Goal: Task Accomplishment & Management: Manage account settings

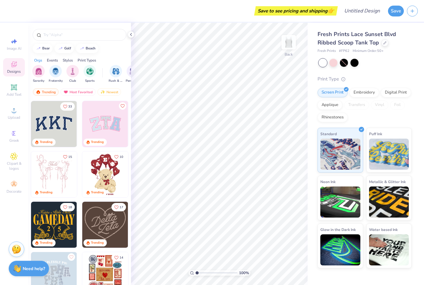
click at [47, 172] on img at bounding box center [54, 174] width 46 height 46
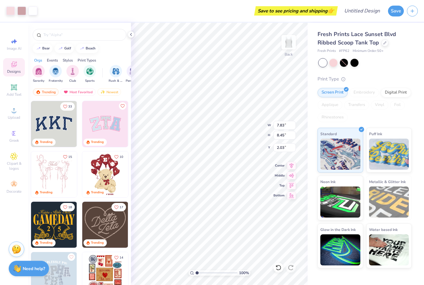
click at [280, 269] on icon at bounding box center [278, 268] width 5 height 6
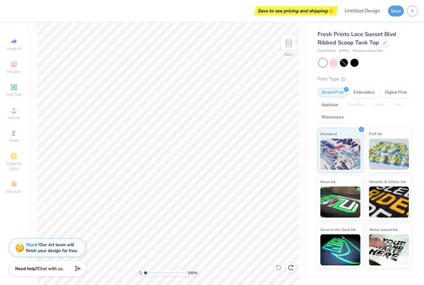
click at [12, 114] on icon at bounding box center [13, 110] width 7 height 7
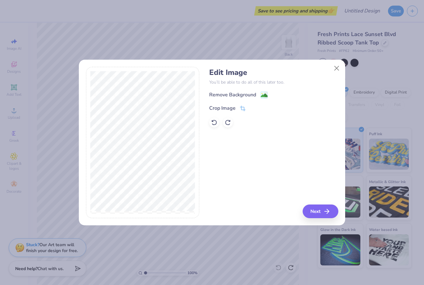
click at [264, 95] on image at bounding box center [264, 95] width 7 height 7
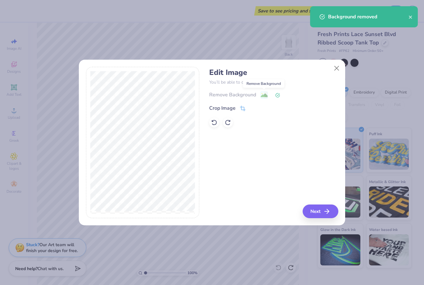
click at [317, 210] on button "Next" at bounding box center [321, 211] width 36 height 14
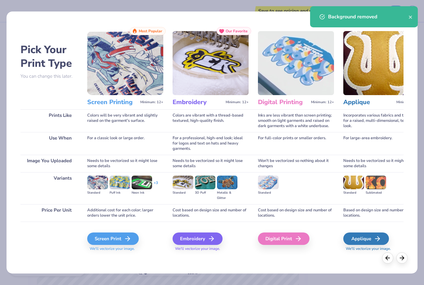
click at [119, 237] on div "Screen Print" at bounding box center [113, 238] width 52 height 12
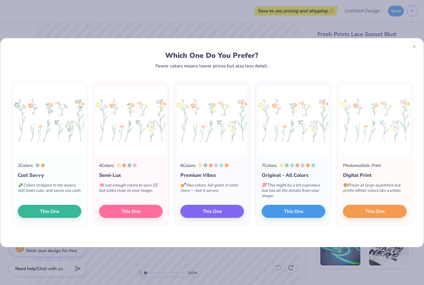
click at [281, 209] on button "This One" at bounding box center [294, 211] width 64 height 13
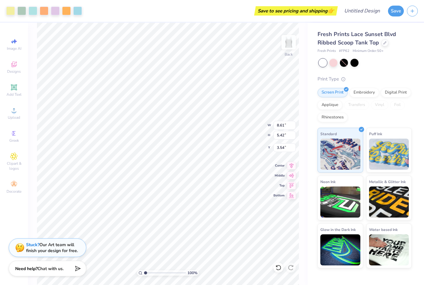
type input "0.99"
click at [13, 94] on span "Add Text" at bounding box center [14, 94] width 15 height 5
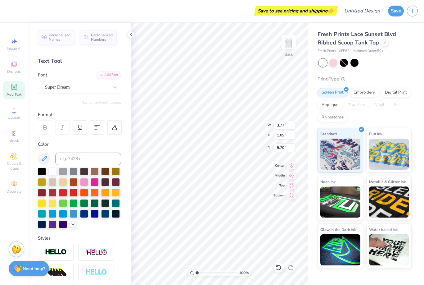
scroll to position [0, 2]
type textarea "TESigma KappaXT"
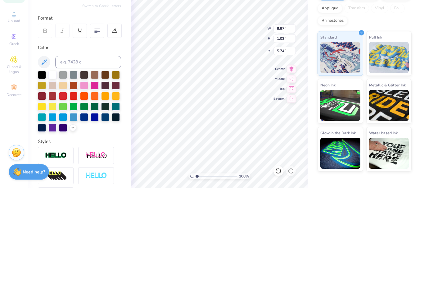
scroll to position [0, 0]
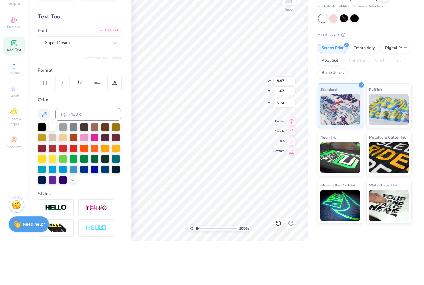
type textarea "Sigma Kappa"
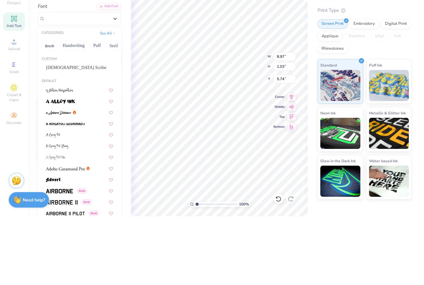
click at [70, 109] on button "Handwriting" at bounding box center [73, 114] width 29 height 10
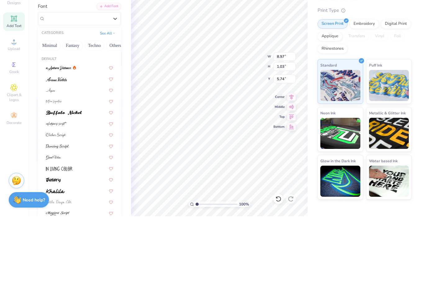
scroll to position [0, 178]
click at [70, 109] on button "Fantasy" at bounding box center [73, 114] width 21 height 10
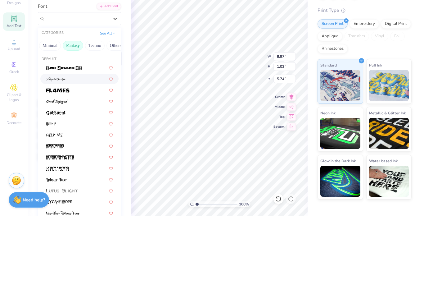
click at [54, 146] on img at bounding box center [56, 148] width 20 height 4
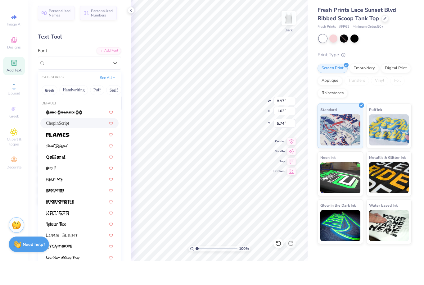
scroll to position [0, 0]
click at [48, 109] on button "Greek" at bounding box center [50, 114] width 16 height 10
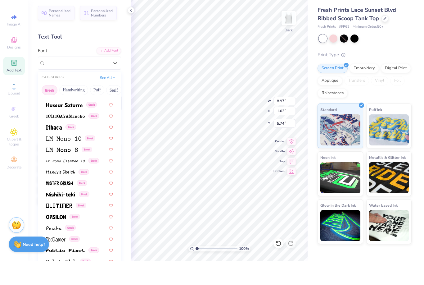
scroll to position [258, 0]
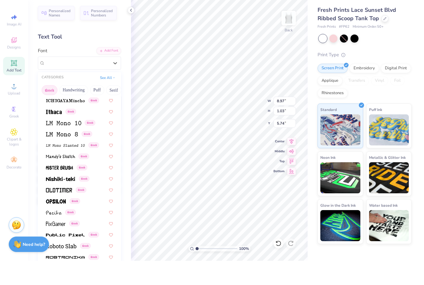
click at [67, 109] on button "Handwriting" at bounding box center [73, 114] width 29 height 10
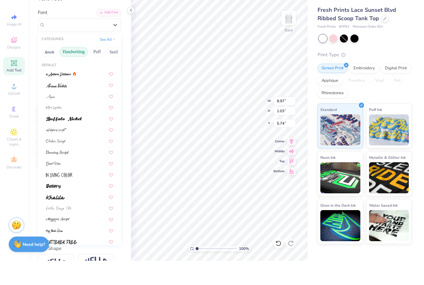
scroll to position [38, 0]
click at [53, 108] on img at bounding box center [56, 110] width 21 height 4
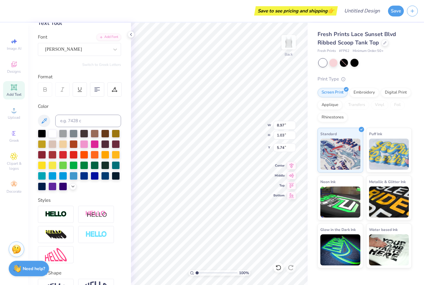
click at [108, 96] on div at bounding box center [115, 89] width 14 height 14
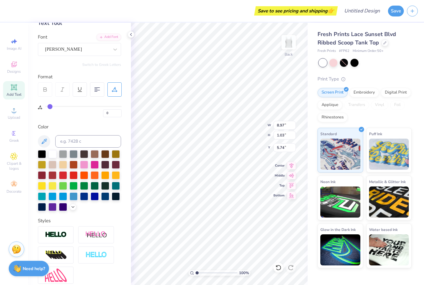
type input "4"
type input "5"
type input "6"
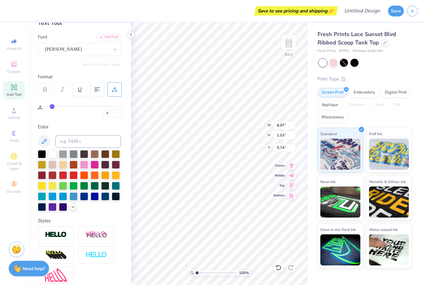
type input "6"
type input "7"
type input "8"
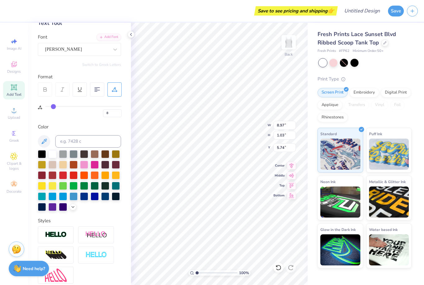
type input "9"
type input "10"
type input "9"
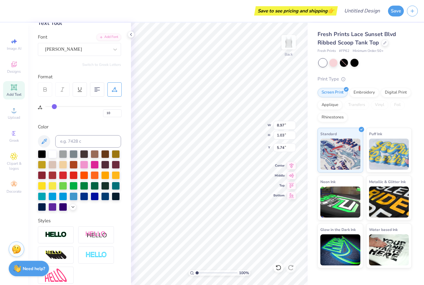
type input "9"
type input "8"
type input "7"
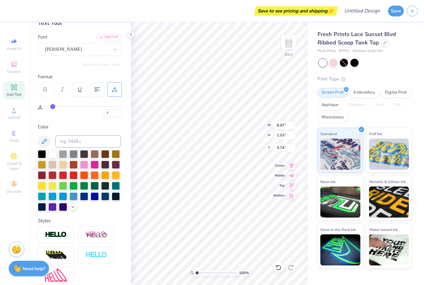
type input "8"
type input "9"
type input "8"
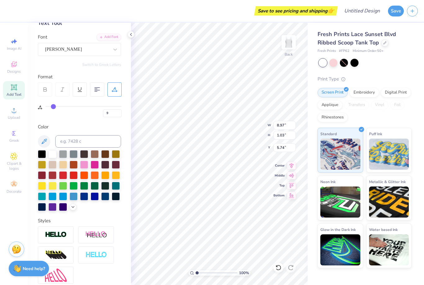
type input "8"
type input "3.03"
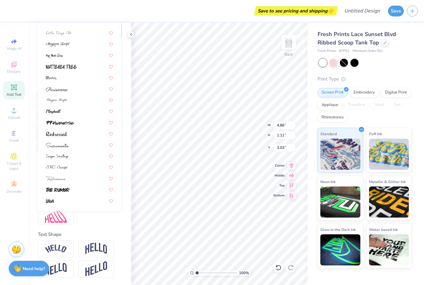
scroll to position [97, 0]
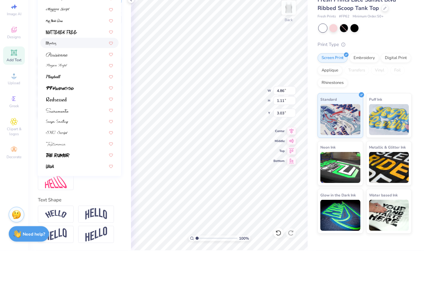
click at [51, 76] on img at bounding box center [51, 78] width 10 height 4
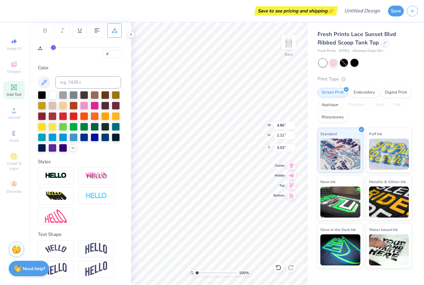
type input "5.41"
type input "1.22"
type input "2.97"
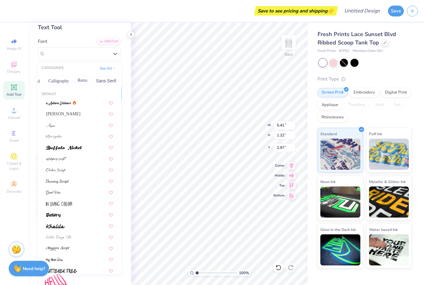
scroll to position [0, 95]
click at [61, 78] on button "Calligraphy" at bounding box center [59, 81] width 27 height 10
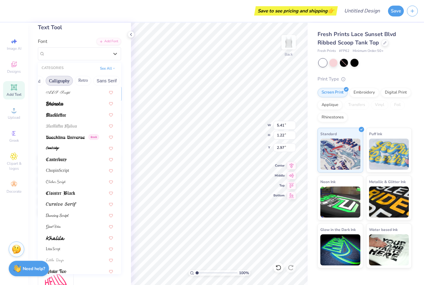
scroll to position [33, 0]
click at [51, 102] on img at bounding box center [55, 104] width 18 height 4
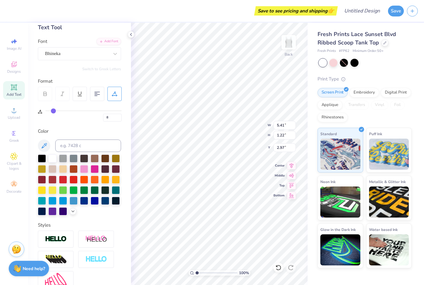
type input "6.01"
type input "1.00"
type input "3.08"
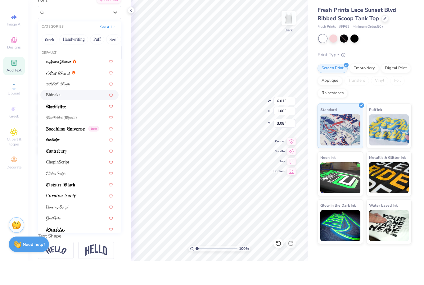
scroll to position [51, 0]
click at [71, 58] on button "Handwriting" at bounding box center [73, 63] width 29 height 10
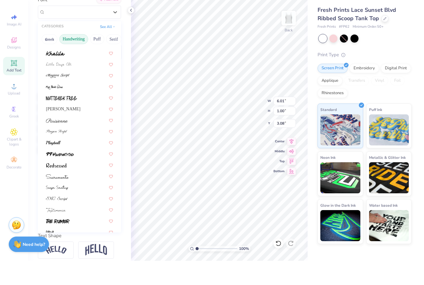
scroll to position [131, 0]
click at [55, 95] on div at bounding box center [79, 100] width 78 height 10
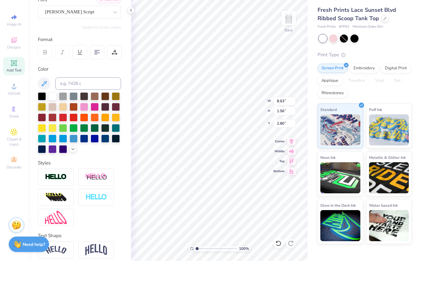
type input "8.63"
type input "1.56"
type input "2.80"
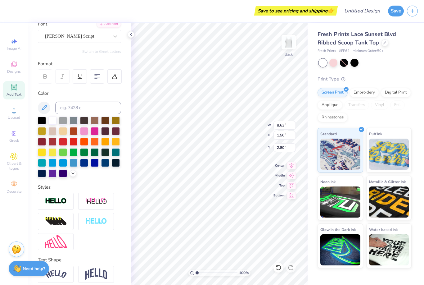
click at [117, 79] on div at bounding box center [115, 76] width 14 height 14
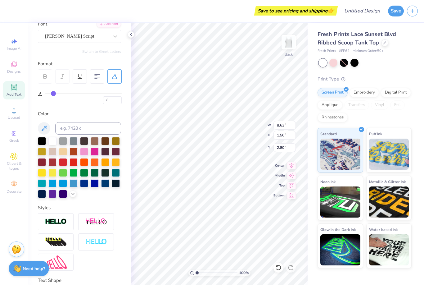
type input "7"
type input "6"
type input "4"
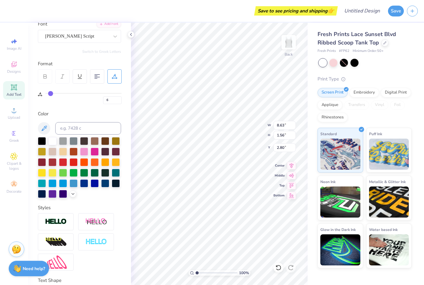
type input "4"
type input "3"
type input "1"
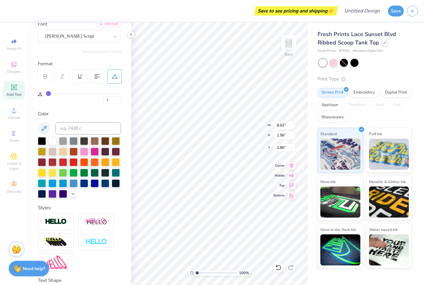
type input "0"
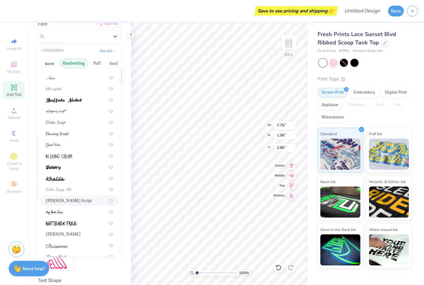
scroll to position [32, 0]
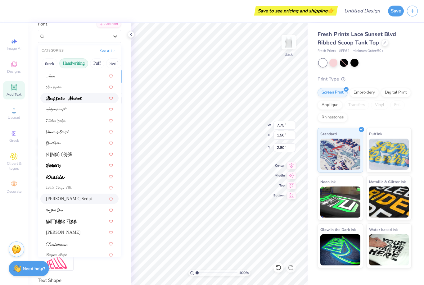
click at [58, 98] on img at bounding box center [64, 98] width 36 height 4
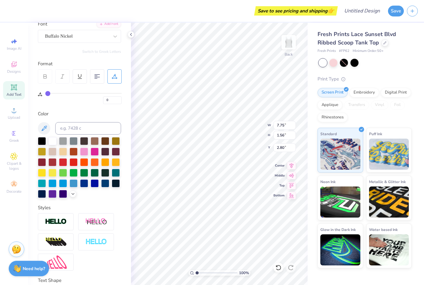
type input "6.33"
type input "0.83"
type input "3.17"
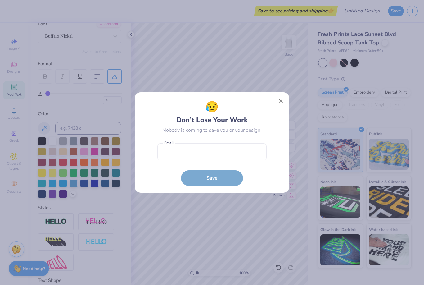
click at [283, 104] on button "Close" at bounding box center [281, 101] width 12 height 12
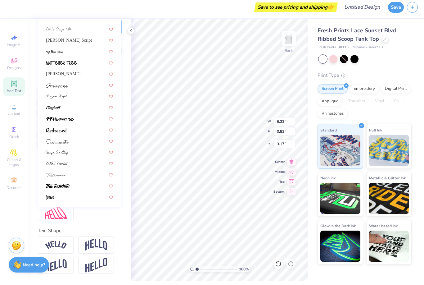
scroll to position [97, 0]
click at [55, 95] on div at bounding box center [79, 100] width 78 height 10
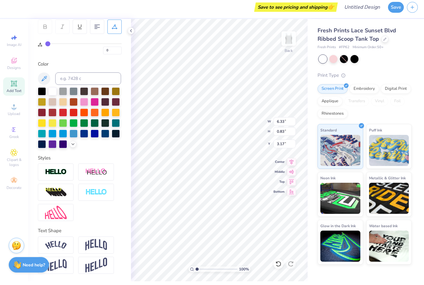
type input "5.82"
type input "1.19"
type input "2.99"
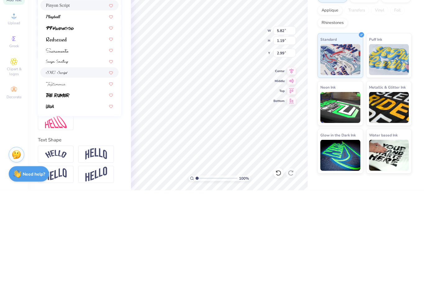
click at [55, 165] on img at bounding box center [57, 167] width 22 height 4
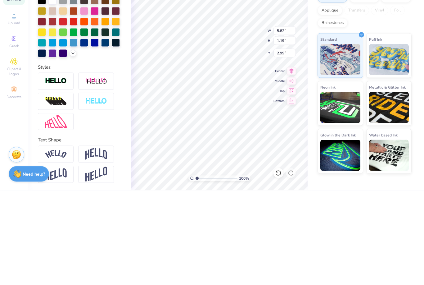
type input "4.75"
type input "0.96"
type input "3.10"
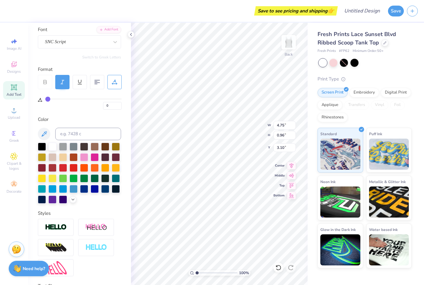
scroll to position [42, 0]
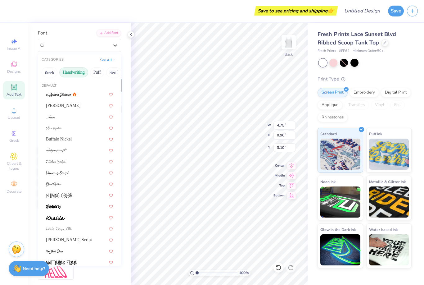
click at [108, 71] on button "Serif" at bounding box center [113, 72] width 15 height 10
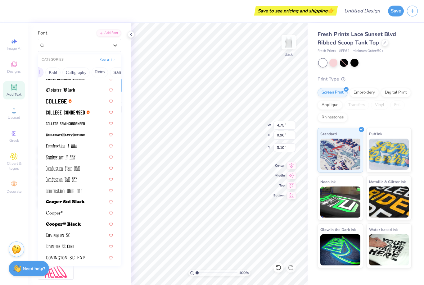
scroll to position [0, 0]
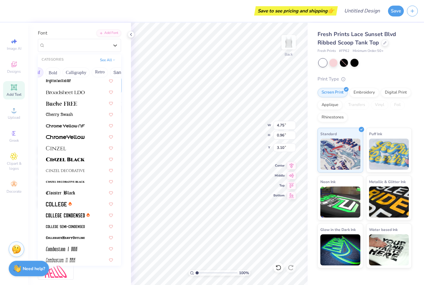
click at [75, 68] on button "Calligraphy" at bounding box center [75, 72] width 27 height 10
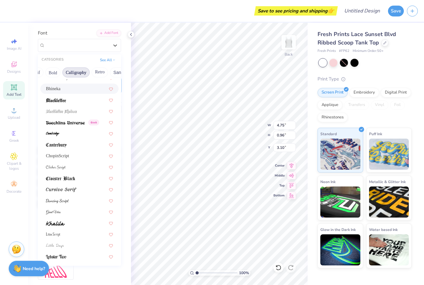
click at [51, 89] on span "Bhineka" at bounding box center [53, 88] width 15 height 7
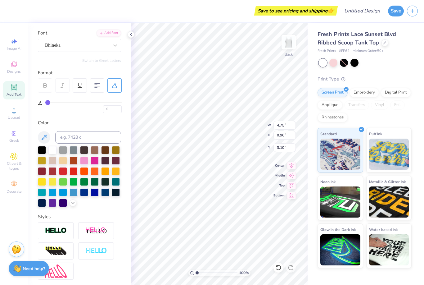
type input "5.14"
type input "1.00"
type input "3.08"
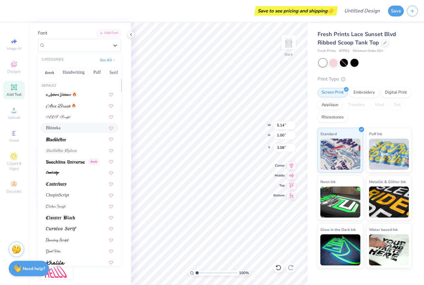
click at [67, 70] on button "Handwriting" at bounding box center [73, 72] width 29 height 10
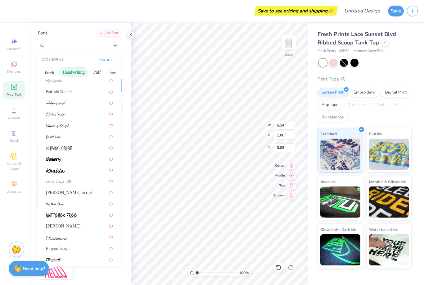
scroll to position [47, 0]
click at [53, 102] on img at bounding box center [56, 104] width 21 height 4
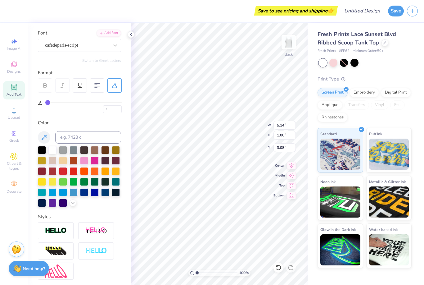
type input "3.10"
type input "1.04"
type input "3.06"
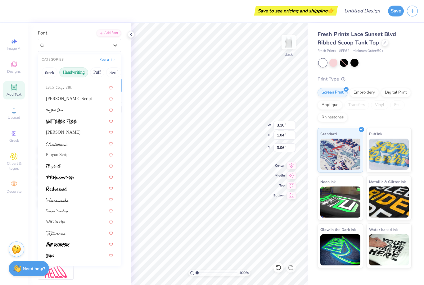
scroll to position [141, 0]
click at [53, 96] on span "[PERSON_NAME] Script" at bounding box center [69, 99] width 46 height 7
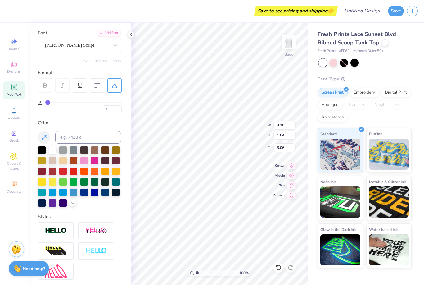
type input "7.75"
type input "1.56"
type input "2.80"
type input "8.61"
type input "5.42"
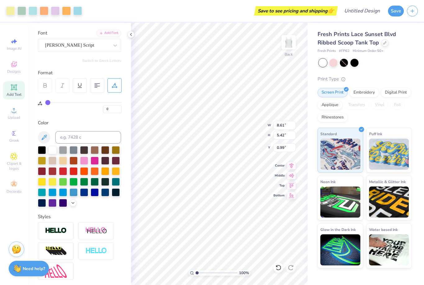
type input "1.02"
type input "7.75"
type input "1.56"
type input "2.80"
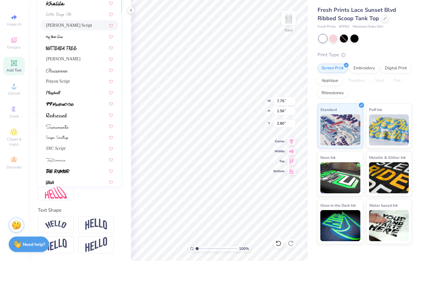
scroll to position [135, 0]
click at [51, 103] on span "Pinyon Script" at bounding box center [58, 106] width 24 height 7
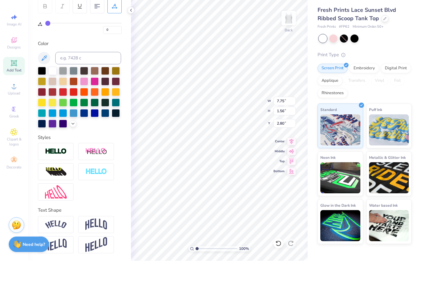
type input "5.82"
type input "1.19"
type input "2.99"
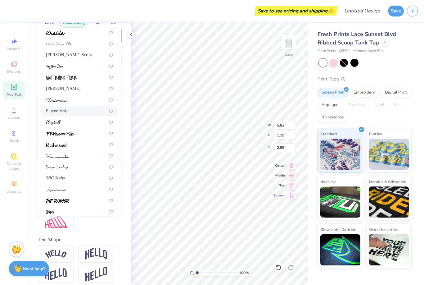
scroll to position [135, 0]
click at [52, 58] on div "[PERSON_NAME] Script" at bounding box center [79, 55] width 78 height 10
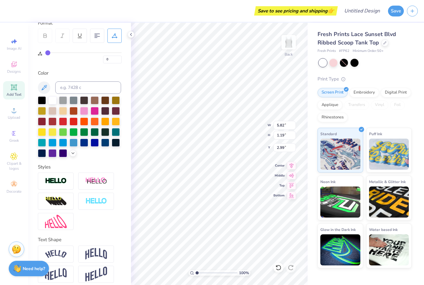
type input "7.75"
type input "1.56"
type input "2.80"
type input "6.56"
type input "1.32"
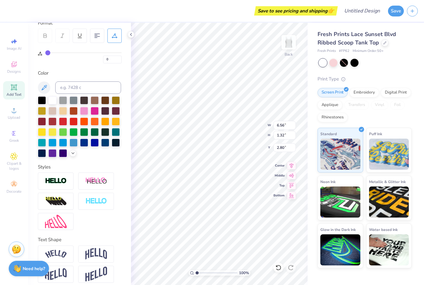
type input "3.07"
type input "6.00"
type input "1.21"
type input "2.97"
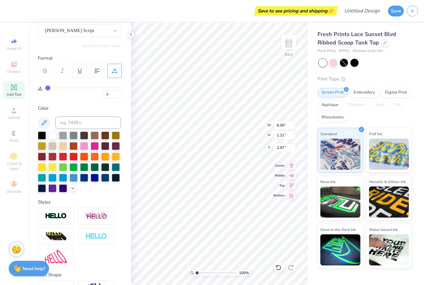
scroll to position [57, 0]
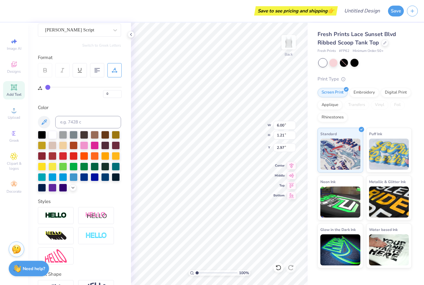
click at [44, 87] on div "0" at bounding box center [80, 87] width 84 height 21
type input "4"
type input "5"
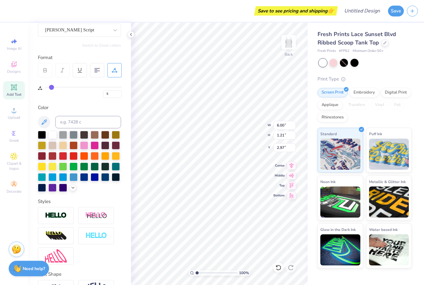
type input "6"
type input "7"
type input "8"
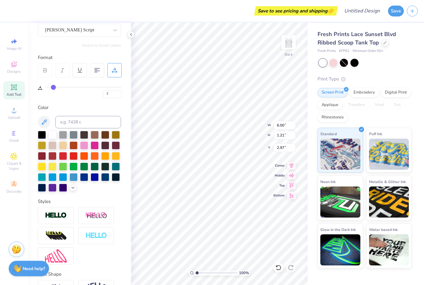
type input "8"
type input "9"
type input "8"
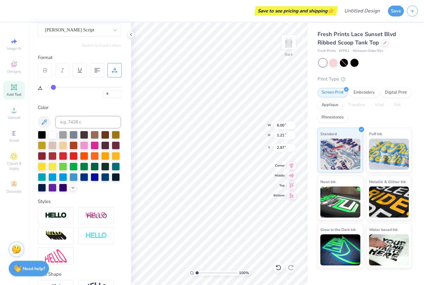
type input "7"
type input "6"
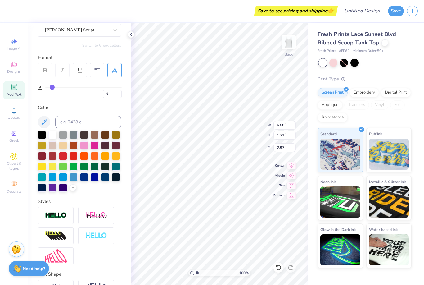
type input "6.37"
type input "1.18"
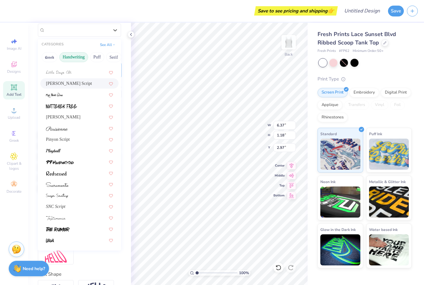
scroll to position [141, 0]
click at [50, 123] on div at bounding box center [79, 128] width 78 height 10
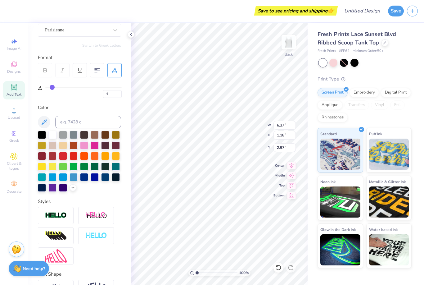
type input "5.22"
type input "0.98"
type input "3.07"
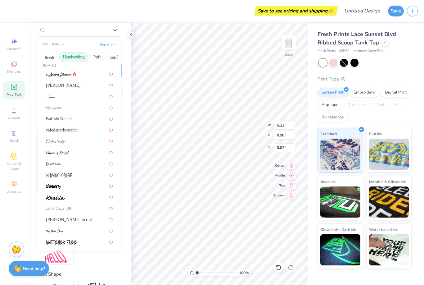
scroll to position [5, 0]
click at [53, 72] on img at bounding box center [58, 74] width 25 height 4
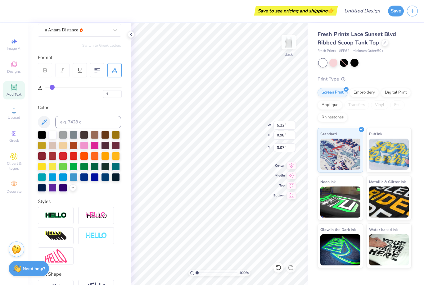
type input "4.04"
type input "0.81"
type input "3.16"
type input "12"
click at [56, 87] on input "range" at bounding box center [83, 87] width 76 height 1
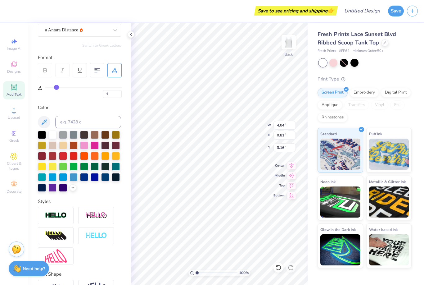
type input "12"
type input "4.53"
type input "14"
type input "15"
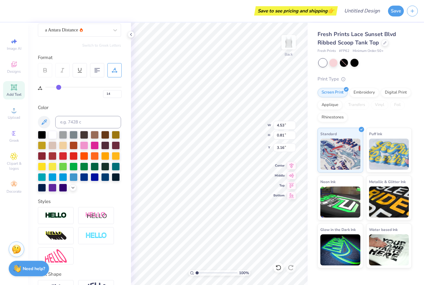
type input "15"
type input "17"
type input "18"
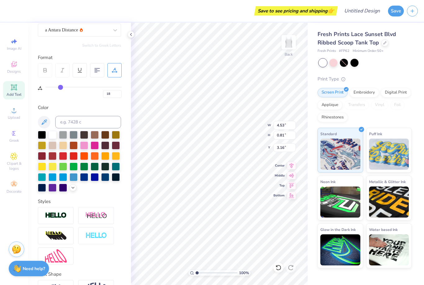
type input "19"
type input "21"
type input "23"
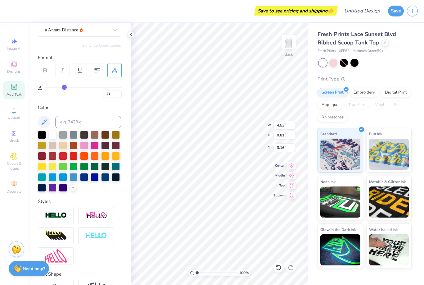
type input "23"
type input "24"
type input "25"
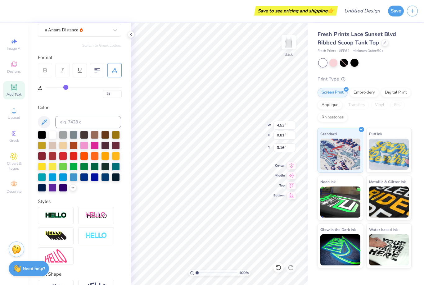
type input "26"
type input "27"
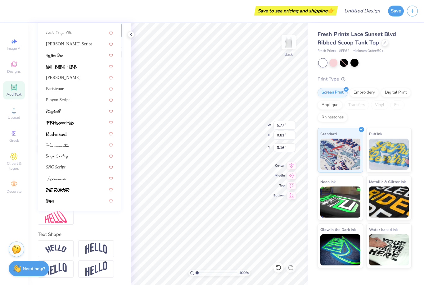
scroll to position [97, 0]
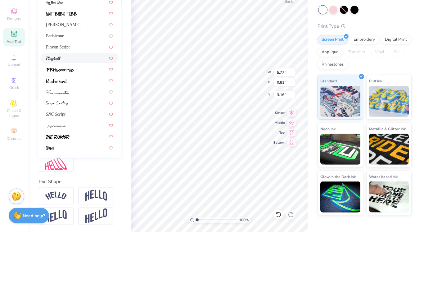
click at [53, 109] on img at bounding box center [53, 111] width 15 height 4
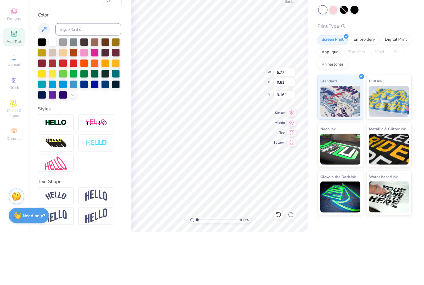
type input "6.38"
type input "0.80"
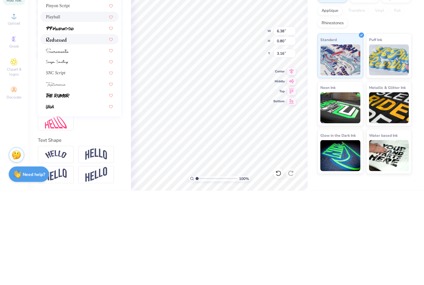
click at [54, 132] on img at bounding box center [56, 134] width 21 height 4
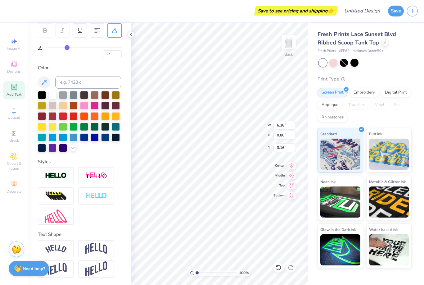
type input "6.16"
type input "0.79"
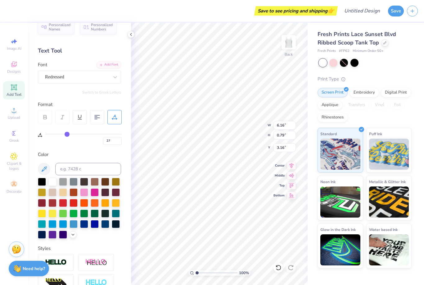
scroll to position [11, 0]
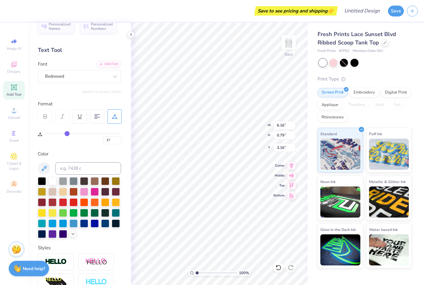
click at [115, 83] on div "Personalized Names Personalized Numbers Text Tool Add Font Font Redressed Switc…" at bounding box center [79, 154] width 103 height 262
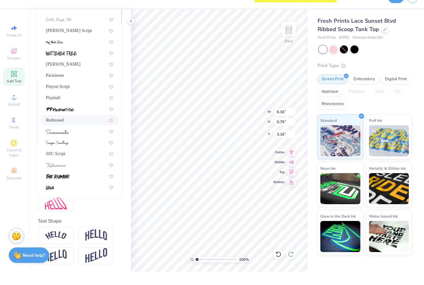
scroll to position [97, 0]
click at [50, 74] on span "[PERSON_NAME]" at bounding box center [63, 77] width 34 height 7
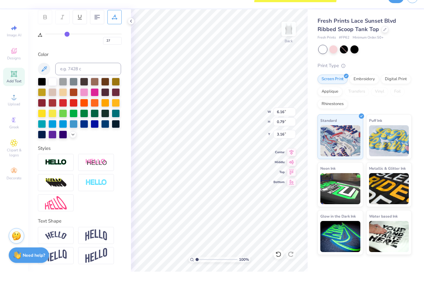
type input "5.66"
type input "0.93"
type input "3.10"
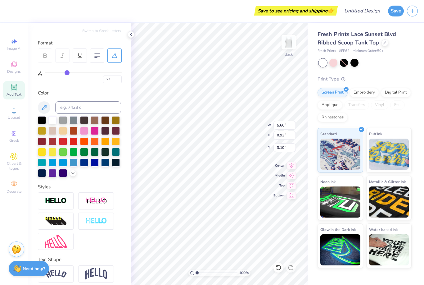
scroll to position [66, 0]
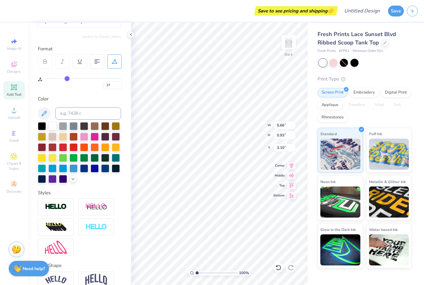
click at [44, 60] on icon at bounding box center [45, 61] width 3 height 2
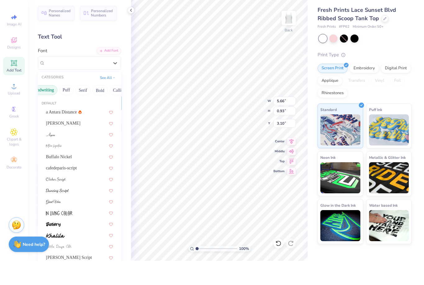
scroll to position [0, 34]
click at [110, 109] on button "Calligraphy" at bounding box center [120, 114] width 27 height 10
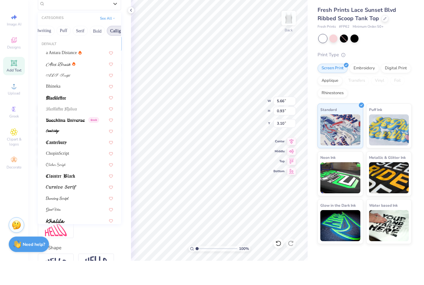
scroll to position [59, 0]
click at [60, 87] on img at bounding box center [58, 89] width 25 height 4
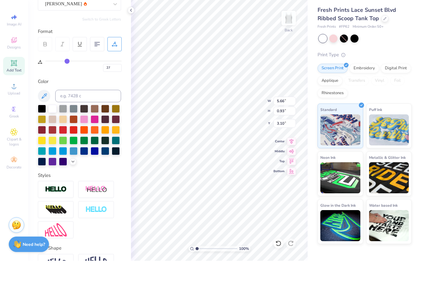
type input "6.51"
type input "0.78"
type input "3.17"
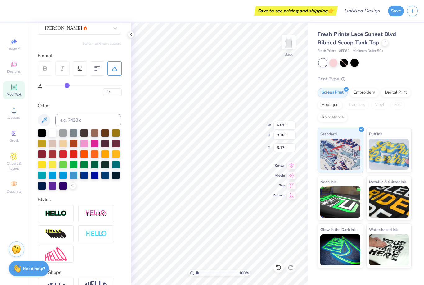
click at [71, 35] on div "Personalized Names Personalized Numbers Text Tool Add Font Font [PERSON_NAME] S…" at bounding box center [79, 154] width 103 height 262
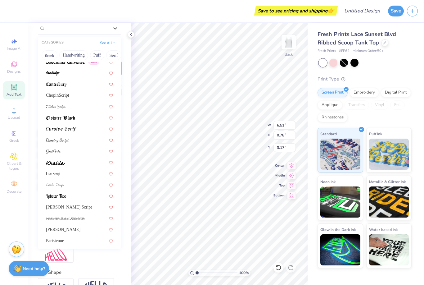
scroll to position [82, 0]
click at [53, 103] on div at bounding box center [79, 107] width 78 height 10
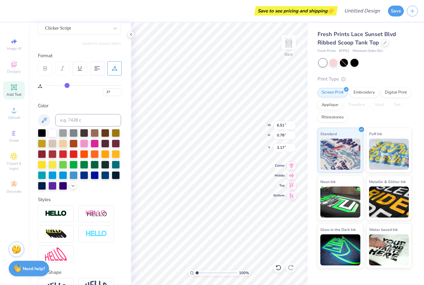
type input "5.92"
type input "0.85"
type input "3.14"
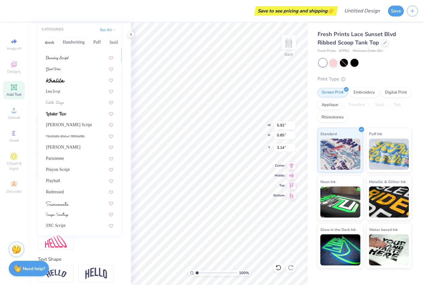
scroll to position [77, 0]
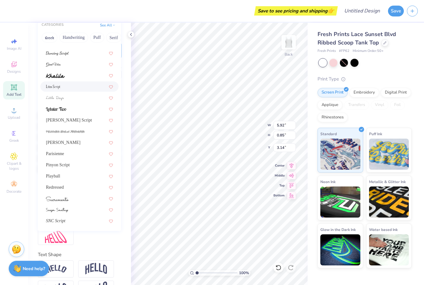
click at [52, 85] on img at bounding box center [53, 87] width 14 height 4
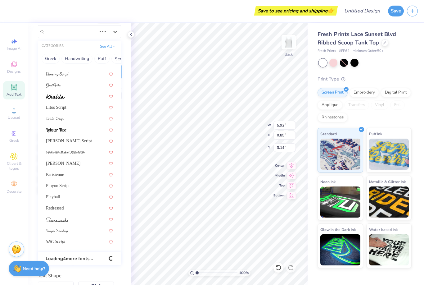
scroll to position [209, 0]
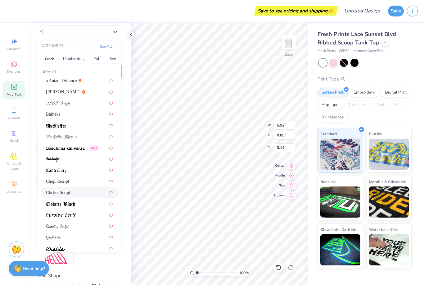
type input "5.71"
type input "0.86"
type input "3.13"
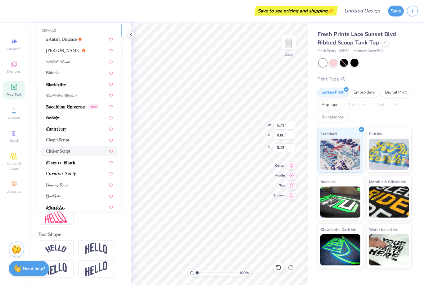
scroll to position [97, 0]
click at [51, 72] on span "Bhineka" at bounding box center [53, 73] width 15 height 7
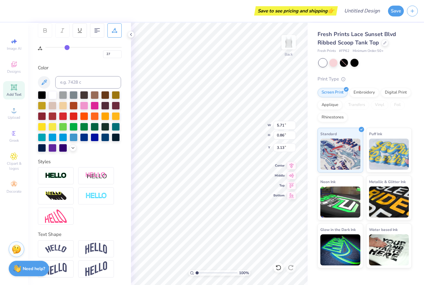
type input "6.12"
type input "0.75"
type input "3.18"
type input "27"
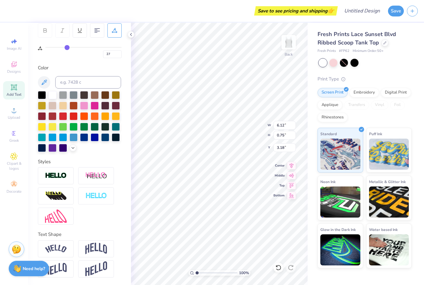
type input "25"
type input "24"
type input "23"
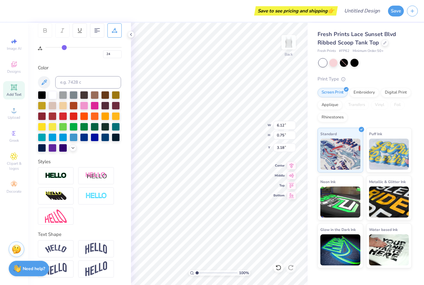
type input "23"
type input "22"
type input "21"
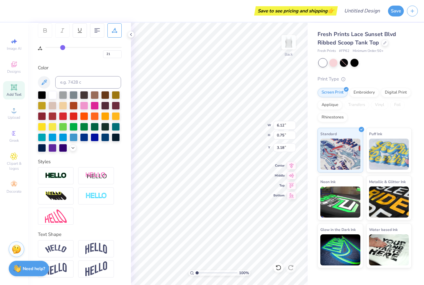
type input "20"
type input "19"
type input "18"
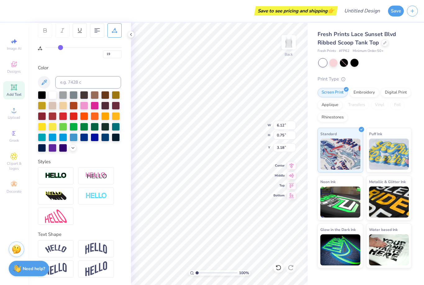
type input "18"
type input "17"
type input "16"
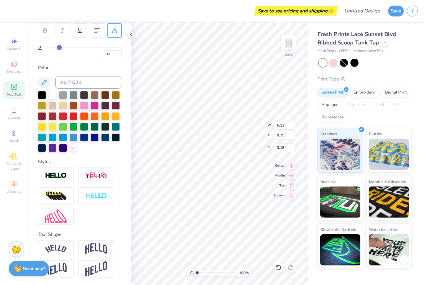
type input "15"
type input "14"
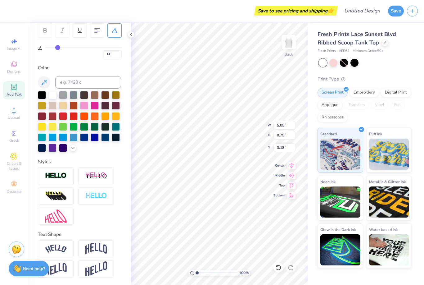
type input "6.97"
type input "1.04"
type input "2.99"
type input "6.46"
type input "0.97"
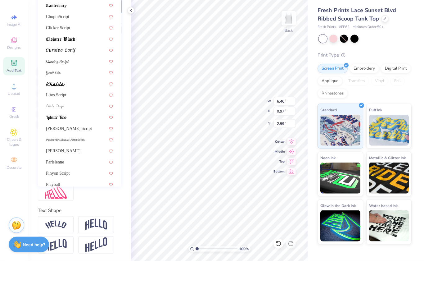
scroll to position [99, 0]
click at [54, 84] on img at bounding box center [57, 86] width 23 height 4
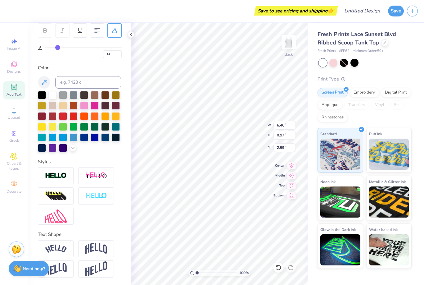
type input "6.56"
type input "1.06"
type input "2.94"
click at [76, 148] on div at bounding box center [73, 148] width 7 height 7
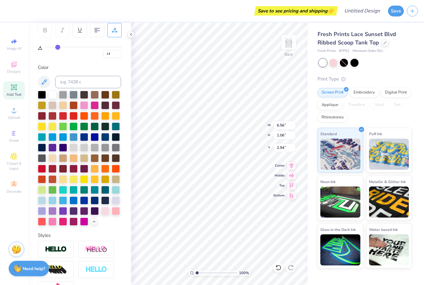
click at [43, 82] on icon at bounding box center [43, 81] width 7 height 7
type input "8.61"
type input "5.42"
type input "1.02"
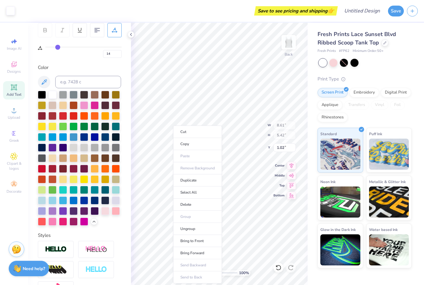
type input "6.53"
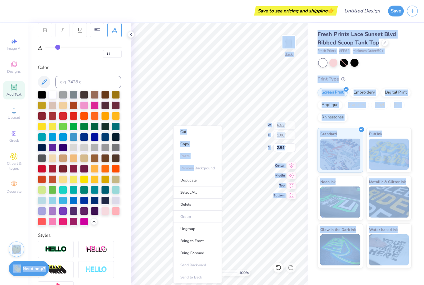
click at [314, 71] on div "Fresh Prints Lace Sunset Blvd Ribbed Scoop Tank Top Fresh Prints # FP62 Minimum…" at bounding box center [366, 145] width 117 height 245
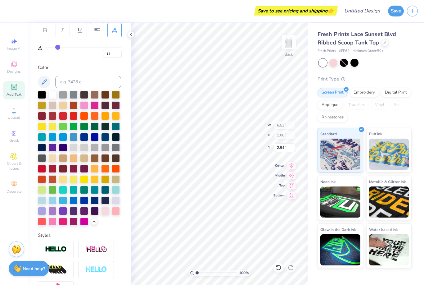
click at [47, 80] on icon at bounding box center [43, 81] width 7 height 7
click at [276, 264] on div at bounding box center [279, 268] width 10 height 10
click at [278, 265] on icon at bounding box center [279, 267] width 6 height 6
click at [46, 81] on icon at bounding box center [44, 81] width 5 height 5
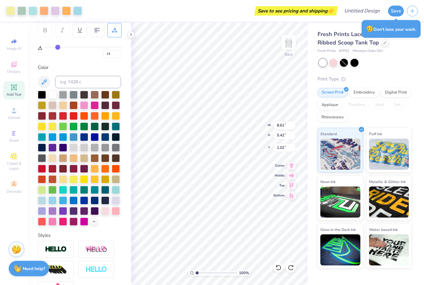
click at [46, 86] on button at bounding box center [44, 82] width 12 height 12
click at [42, 85] on icon at bounding box center [43, 81] width 7 height 7
click at [280, 263] on div at bounding box center [279, 268] width 10 height 10
click at [281, 265] on icon at bounding box center [279, 267] width 6 height 6
click at [291, 264] on div at bounding box center [291, 268] width 10 height 10
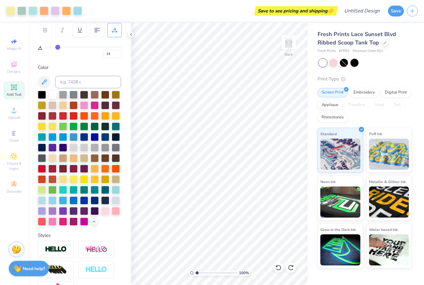
click at [292, 264] on icon at bounding box center [291, 267] width 6 height 6
click at [280, 264] on icon at bounding box center [279, 267] width 6 height 6
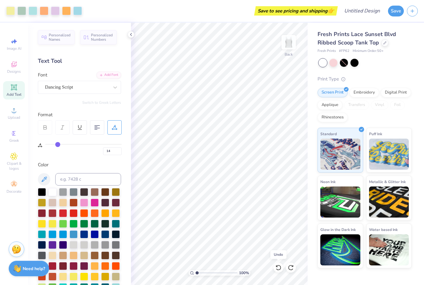
scroll to position [0, 0]
click at [14, 89] on icon at bounding box center [13, 87] width 5 height 5
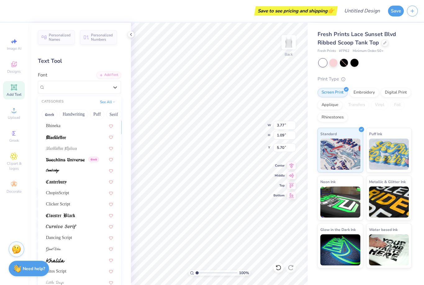
scroll to position [53, 0]
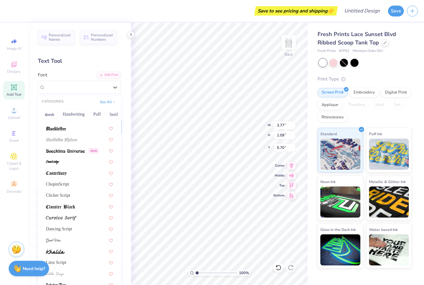
click at [111, 114] on button "Serif" at bounding box center [113, 114] width 15 height 10
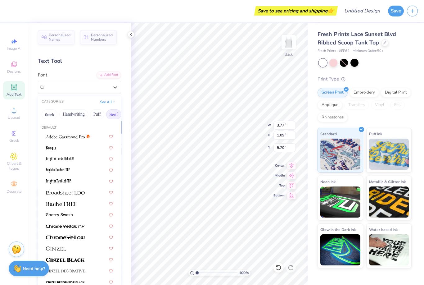
click at [75, 169] on div at bounding box center [79, 170] width 67 height 7
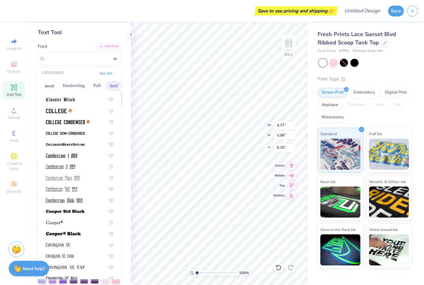
scroll to position [169, 0]
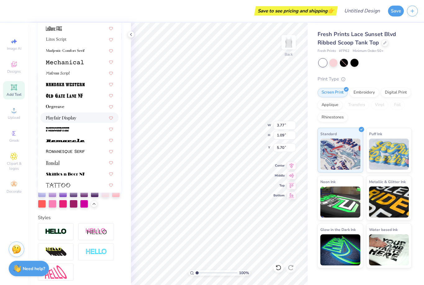
click at [52, 116] on img at bounding box center [61, 118] width 30 height 4
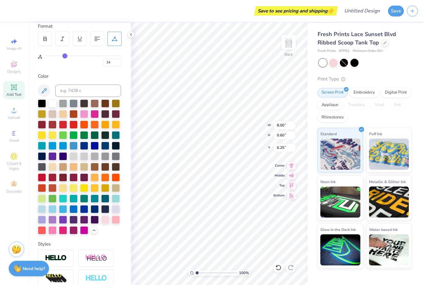
scroll to position [82, 0]
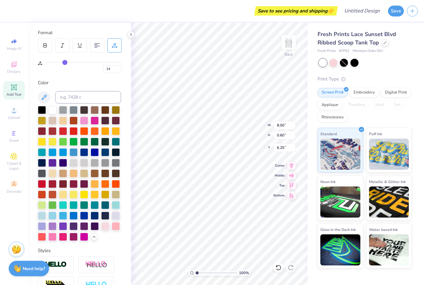
click at [40, 96] on icon at bounding box center [43, 97] width 7 height 7
click at [14, 113] on circle at bounding box center [13, 112] width 3 height 3
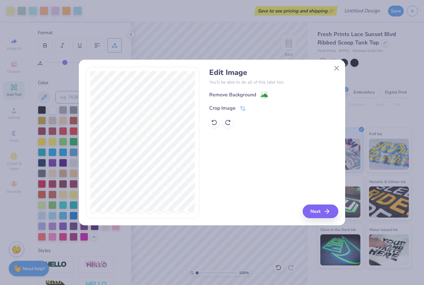
click at [265, 95] on image at bounding box center [264, 95] width 7 height 7
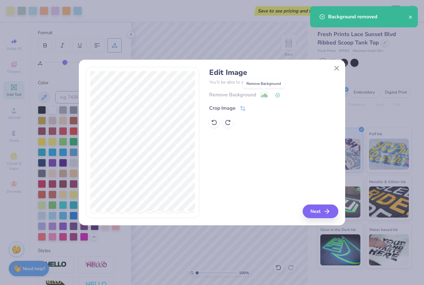
click at [328, 206] on button "Next" at bounding box center [321, 211] width 36 height 14
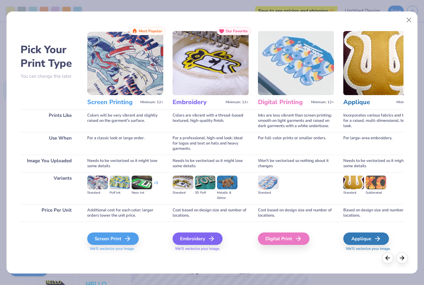
click at [127, 240] on icon at bounding box center [127, 238] width 7 height 7
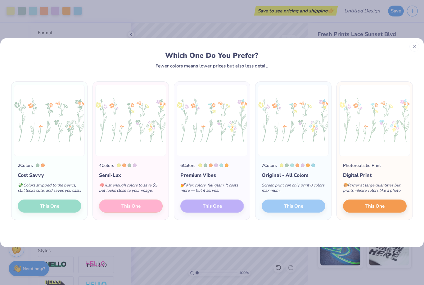
click at [415, 46] on line at bounding box center [415, 47] width 2 height 2
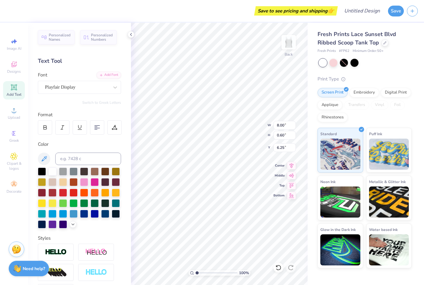
click at [45, 159] on icon at bounding box center [43, 158] width 7 height 7
click at [41, 158] on icon at bounding box center [43, 158] width 7 height 7
click at [43, 158] on icon at bounding box center [43, 158] width 7 height 7
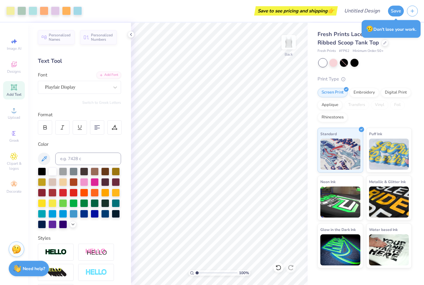
click at [43, 158] on icon at bounding box center [43, 158] width 7 height 7
click at [45, 162] on icon at bounding box center [43, 158] width 7 height 7
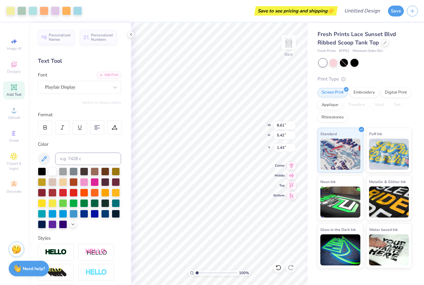
click at [277, 267] on icon at bounding box center [277, 265] width 1 height 1
click at [278, 270] on icon at bounding box center [278, 268] width 5 height 6
click at [102, 237] on div "Styles" at bounding box center [79, 238] width 83 height 7
click at [331, 64] on div at bounding box center [334, 63] width 8 height 8
click at [353, 62] on div at bounding box center [355, 63] width 8 height 8
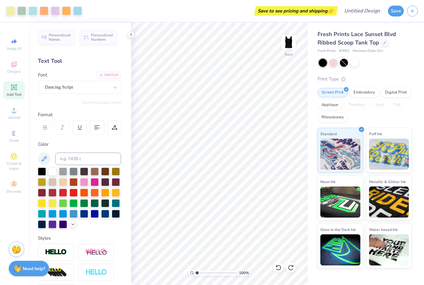
click at [343, 63] on div at bounding box center [344, 63] width 8 height 8
click at [345, 62] on div at bounding box center [344, 63] width 8 height 8
click at [401, 60] on div at bounding box center [365, 63] width 93 height 8
click at [396, 13] on button "Save" at bounding box center [396, 11] width 16 height 11
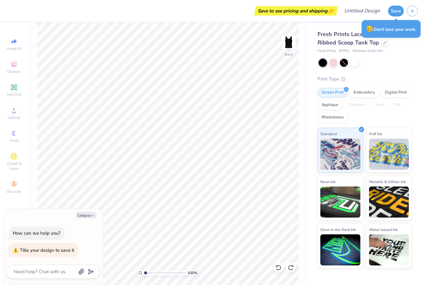
click at [397, 11] on button "Save" at bounding box center [396, 11] width 16 height 11
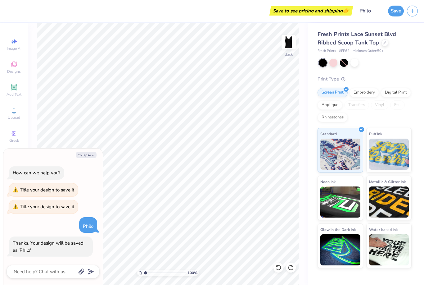
click at [88, 156] on button "Collapse" at bounding box center [86, 155] width 21 height 7
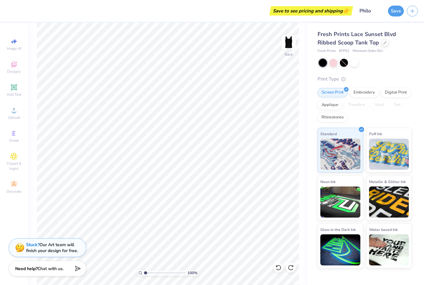
click at [396, 7] on button "Save" at bounding box center [396, 11] width 16 height 11
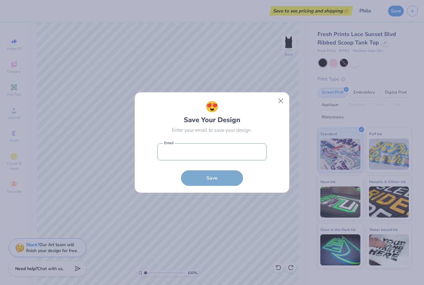
click at [230, 148] on input "email" at bounding box center [212, 151] width 109 height 17
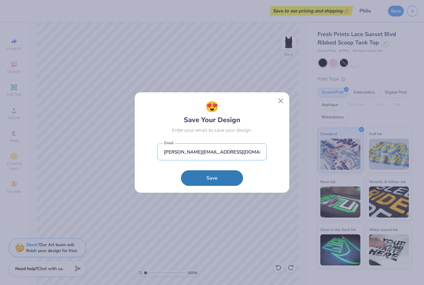
click at [234, 153] on input "[PERSON_NAME][EMAIL_ADDRESS][DOMAIN_NAME]" at bounding box center [212, 151] width 109 height 17
click at [201, 173] on button "Save" at bounding box center [212, 178] width 62 height 16
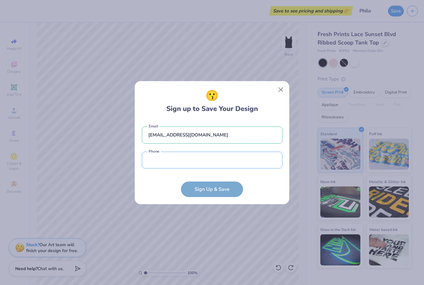
click at [177, 161] on input "tel" at bounding box center [212, 160] width 141 height 17
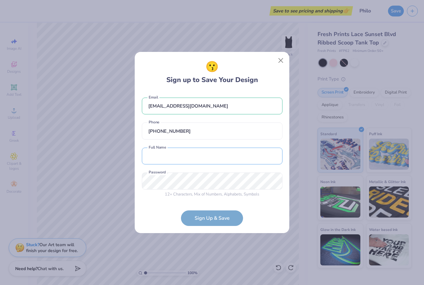
click at [222, 158] on input "text" at bounding box center [212, 156] width 141 height 17
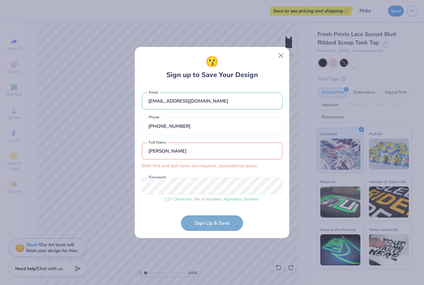
click at [200, 154] on input "[PERSON_NAME]" at bounding box center [212, 151] width 141 height 17
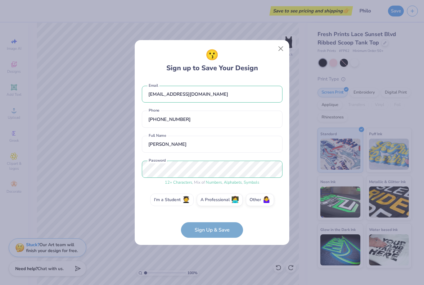
click at [177, 200] on label "I'm a Student 🧑‍🎓" at bounding box center [172, 200] width 44 height 12
click at [210, 200] on input "I'm a Student 🧑‍🎓" at bounding box center [212, 202] width 4 height 4
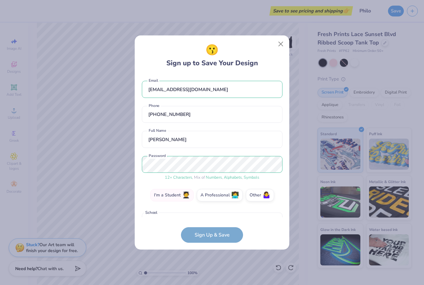
scroll to position [12, 0]
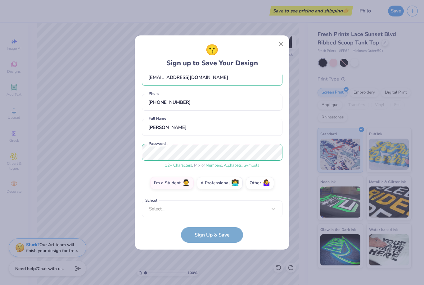
click at [211, 233] on form "[EMAIL_ADDRESS][DOMAIN_NAME] Email [PHONE_NUMBER] Phone [PERSON_NAME] Full Name…" at bounding box center [212, 159] width 141 height 168
click at [209, 237] on form "[EMAIL_ADDRESS][DOMAIN_NAME] Email [PHONE_NUMBER] Phone [PERSON_NAME] Full Name…" at bounding box center [212, 159] width 141 height 168
click at [206, 233] on form "[EMAIL_ADDRESS][DOMAIN_NAME] Email [PHONE_NUMBER] Phone [PERSON_NAME] Full Name…" at bounding box center [212, 159] width 141 height 168
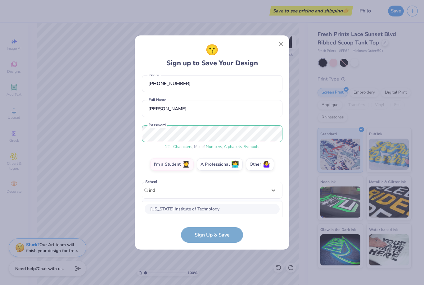
scroll to position [108, 0]
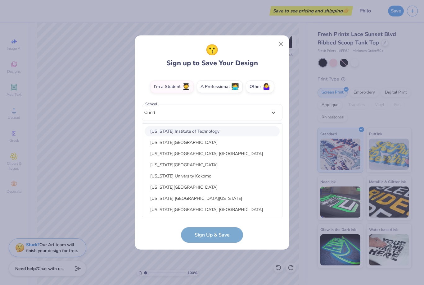
click at [195, 155] on div "[US_STATE][GEOGRAPHIC_DATA] [GEOGRAPHIC_DATA]" at bounding box center [212, 154] width 135 height 10
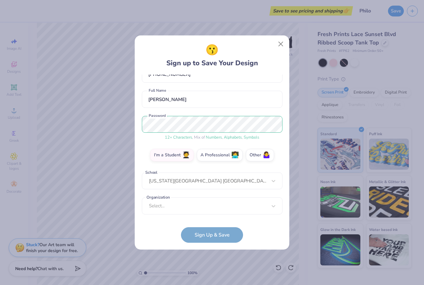
scroll to position [40, 0]
click at [206, 237] on form "[EMAIL_ADDRESS][DOMAIN_NAME] Email [PHONE_NUMBER] Phone [PERSON_NAME] Full Name…" at bounding box center [212, 159] width 141 height 168
click at [211, 232] on form "[EMAIL_ADDRESS][DOMAIN_NAME] Email [PHONE_NUMBER] Phone [PERSON_NAME] Full Name…" at bounding box center [212, 159] width 141 height 168
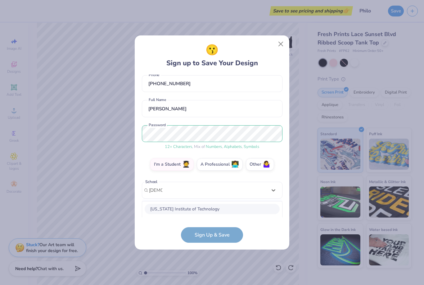
scroll to position [108, 0]
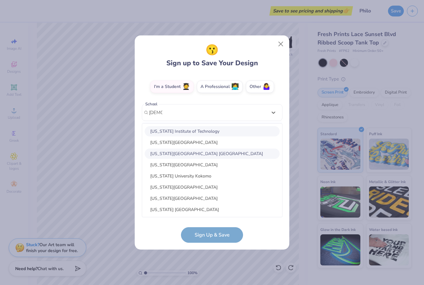
click at [199, 155] on div "[US_STATE][GEOGRAPHIC_DATA] [GEOGRAPHIC_DATA]" at bounding box center [212, 154] width 135 height 10
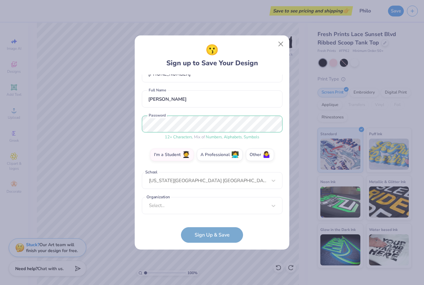
scroll to position [40, 0]
click at [208, 235] on form "[EMAIL_ADDRESS][DOMAIN_NAME] Email [PHONE_NUMBER] Phone [PERSON_NAME] Full Name…" at bounding box center [212, 159] width 141 height 168
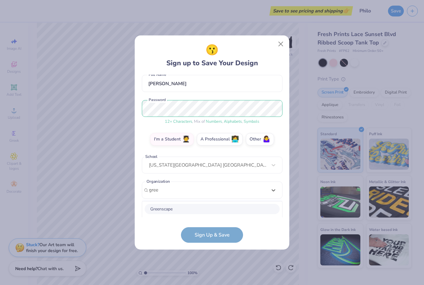
scroll to position [134, 0]
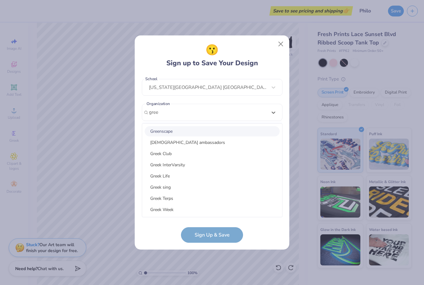
click at [159, 175] on div "Greek Life" at bounding box center [212, 176] width 135 height 10
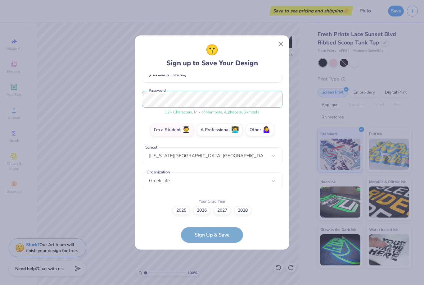
click at [218, 213] on div "2025 2026 2027 2028" at bounding box center [212, 210] width 141 height 9
click at [224, 213] on label "2027" at bounding box center [222, 210] width 17 height 9
click at [214, 274] on input "2027" at bounding box center [212, 276] width 4 height 4
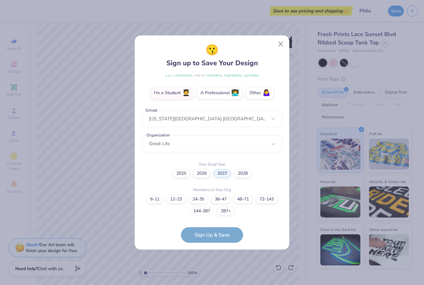
click at [206, 210] on label "144-287" at bounding box center [202, 211] width 24 height 9
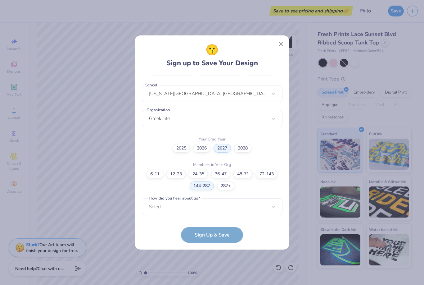
click at [212, 236] on form "[EMAIL_ADDRESS][DOMAIN_NAME] Email [PHONE_NUMBER] Phone [PERSON_NAME] Full Name…" at bounding box center [212, 159] width 141 height 168
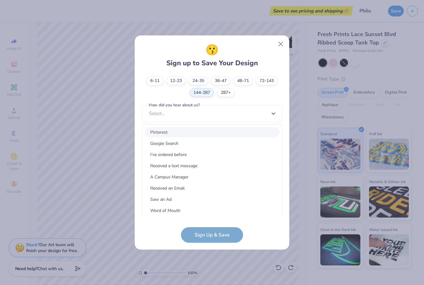
click at [192, 135] on div "Pinterest" at bounding box center [212, 132] width 135 height 10
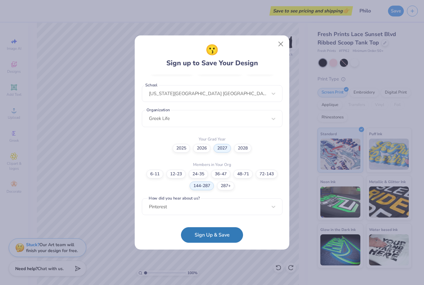
click at [206, 233] on button "Sign Up & Save" at bounding box center [212, 235] width 62 height 16
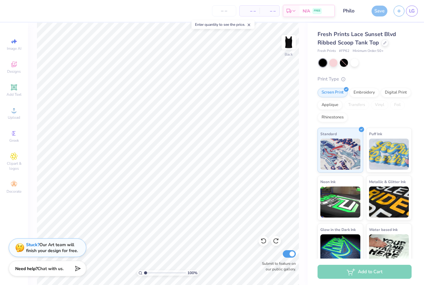
click at [382, 8] on div "Save" at bounding box center [380, 11] width 16 height 11
click at [400, 12] on icon "button" at bounding box center [399, 10] width 5 height 5
click at [383, 7] on div "Save" at bounding box center [380, 11] width 16 height 11
click at [381, 11] on div "Save" at bounding box center [380, 11] width 16 height 11
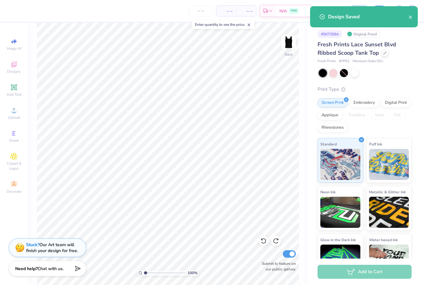
click at [411, 19] on icon "close" at bounding box center [411, 17] width 4 height 5
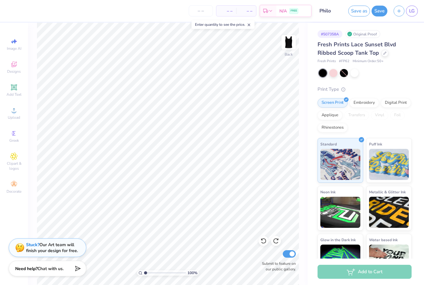
click at [400, 11] on icon "button" at bounding box center [399, 10] width 5 height 5
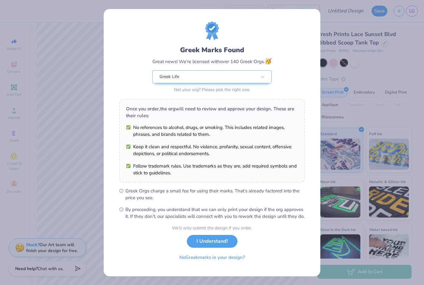
click at [382, 98] on div "Greek Marks Found Great news! We’re licensed with over 140 Greek Orgs. 🥳 Greek …" at bounding box center [212, 142] width 424 height 285
click at [226, 243] on button "I Understand!" at bounding box center [212, 241] width 51 height 13
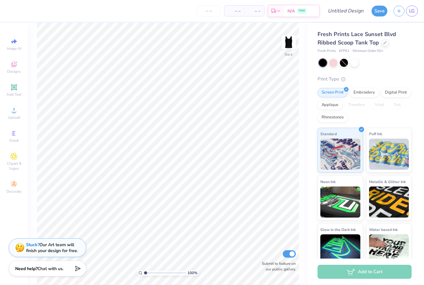
scroll to position [0, 0]
click at [16, 45] on div "Image AI" at bounding box center [14, 44] width 22 height 18
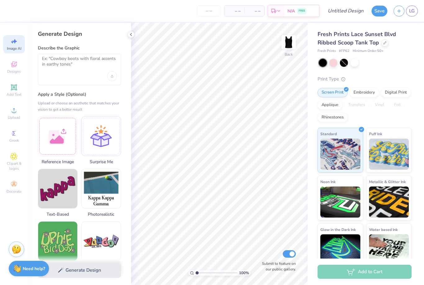
click at [132, 37] on icon at bounding box center [131, 34] width 5 height 5
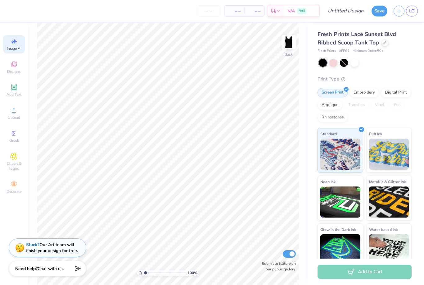
click at [416, 7] on link "LG" at bounding box center [412, 11] width 12 height 11
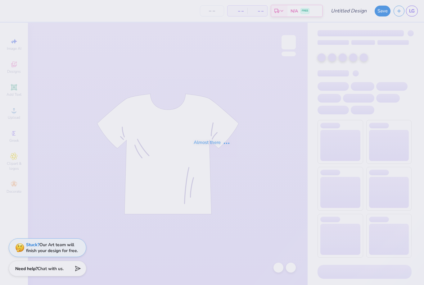
type input "Philo"
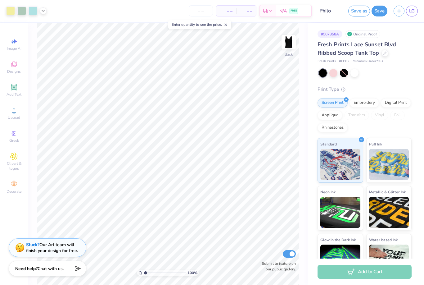
click at [337, 72] on div at bounding box center [334, 73] width 8 height 8
click at [383, 11] on button "Save" at bounding box center [380, 11] width 16 height 11
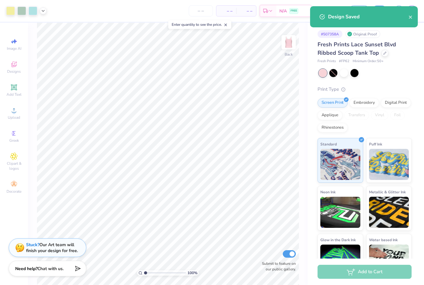
click at [407, 21] on div "Design Saved" at bounding box center [364, 16] width 108 height 21
click at [412, 17] on icon "close" at bounding box center [411, 17] width 4 height 5
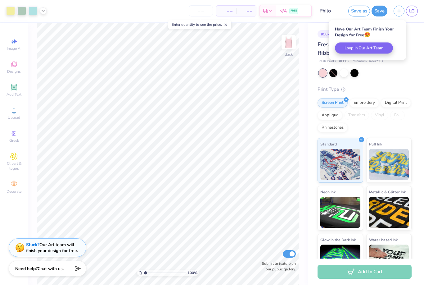
click at [415, 10] on span "LG" at bounding box center [413, 10] width 6 height 7
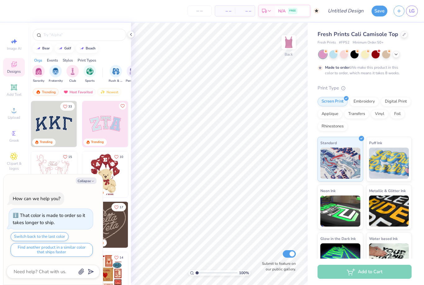
click at [13, 110] on icon at bounding box center [13, 110] width 7 height 7
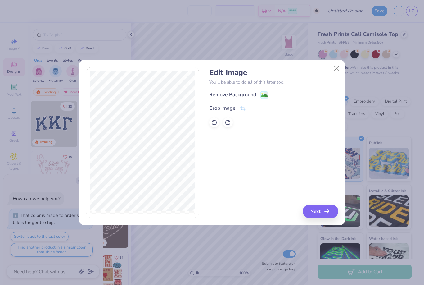
click at [265, 94] on image at bounding box center [264, 95] width 7 height 7
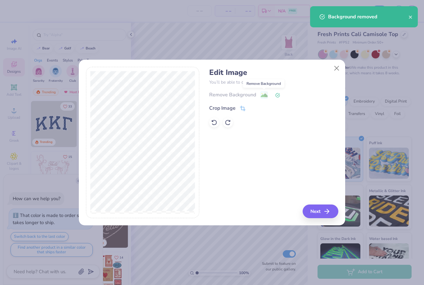
click at [320, 211] on button "Next" at bounding box center [321, 211] width 36 height 14
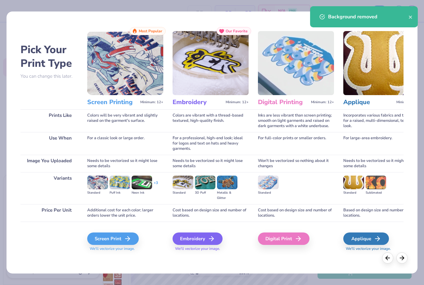
click at [122, 236] on div "Screen Print" at bounding box center [113, 238] width 52 height 12
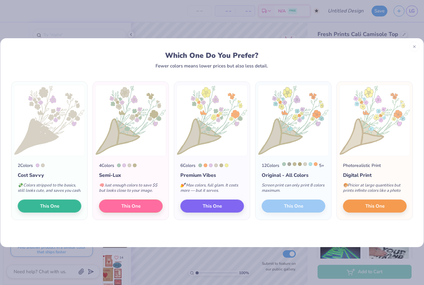
click at [310, 207] on div "12 Colors 5 + Original - All Colors Screen print can only print 8 colors maximu…" at bounding box center [294, 188] width 76 height 64
click at [296, 216] on div "12 Colors 5 + Original - All Colors Screen print can only print 8 colors maximu…" at bounding box center [294, 188] width 76 height 64
click at [298, 212] on div "12 Colors 5 + Original - All Colors Screen print can only print 8 colors maximu…" at bounding box center [294, 188] width 76 height 64
click at [280, 232] on div "2 Colors Cost Savvy 💸 Colors stripped to the basics, still looks cute, and save…" at bounding box center [212, 157] width 424 height 179
click at [290, 216] on div "12 Colors 5 + Original - All Colors Screen print can only print 8 colors maximu…" at bounding box center [294, 188] width 76 height 64
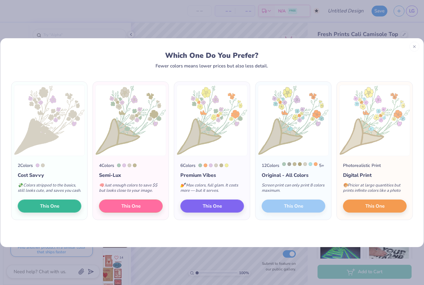
click at [418, 49] on div at bounding box center [415, 47] width 10 height 10
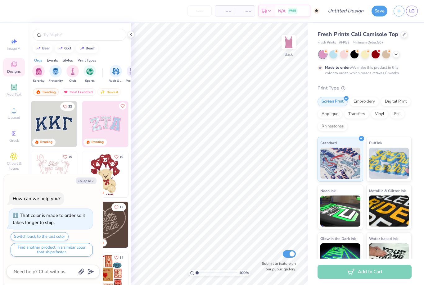
click at [368, 97] on div "Embroidery" at bounding box center [365, 101] width 30 height 9
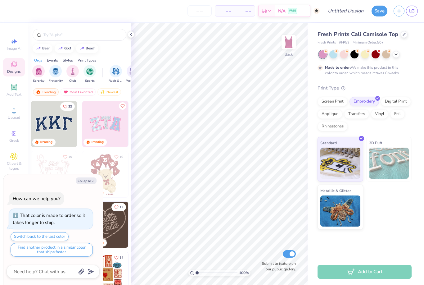
click at [336, 101] on div "Screen Print" at bounding box center [333, 101] width 30 height 9
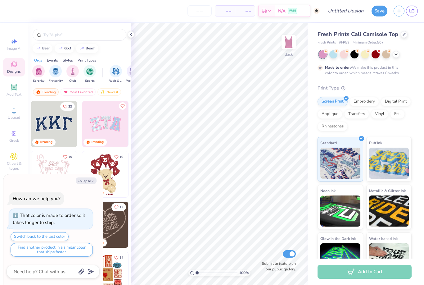
click at [395, 102] on div "Digital Print" at bounding box center [396, 101] width 30 height 9
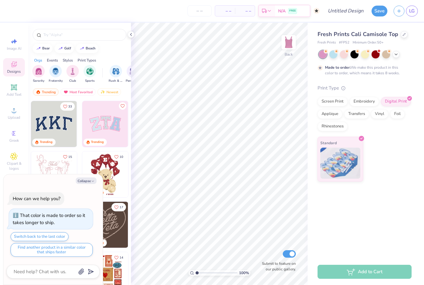
click at [336, 102] on div "Screen Print" at bounding box center [333, 101] width 30 height 9
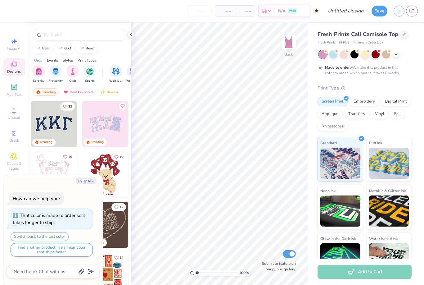
click at [18, 119] on span "Upload" at bounding box center [14, 117] width 12 height 5
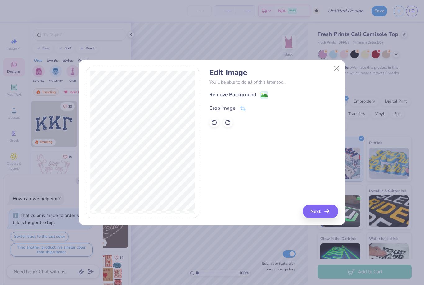
click at [263, 96] on image at bounding box center [264, 95] width 7 height 7
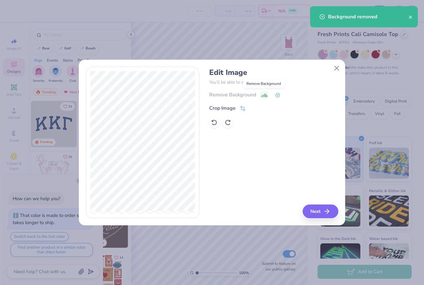
click at [328, 213] on icon "button" at bounding box center [326, 211] width 7 height 7
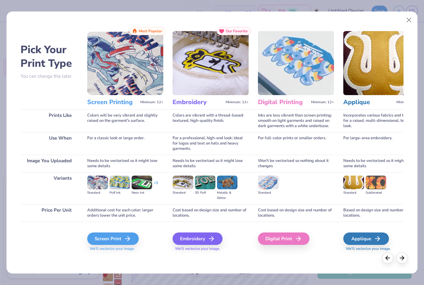
click at [285, 240] on div "Digital Print" at bounding box center [284, 238] width 52 height 12
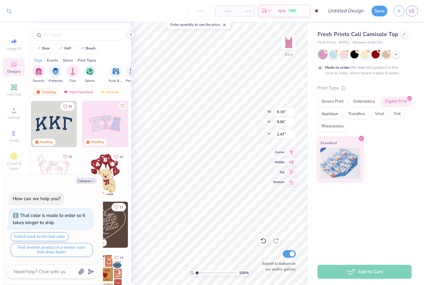
type textarea "x"
type input "7.92"
type input "7.81"
type textarea "x"
type input "1.81"
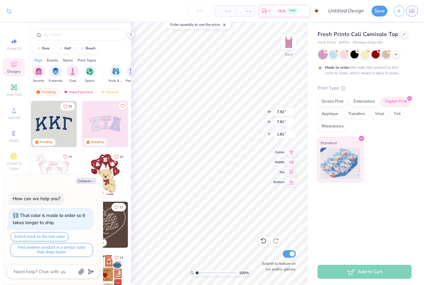
click at [344, 53] on div at bounding box center [344, 54] width 8 height 8
click at [376, 53] on div at bounding box center [376, 54] width 8 height 8
click at [377, 54] on div at bounding box center [376, 54] width 8 height 8
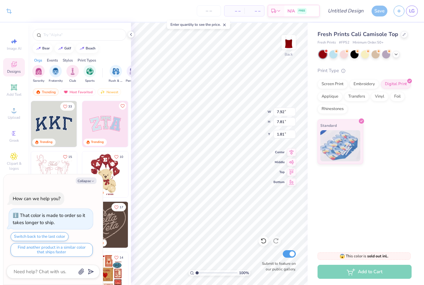
scroll to position [41, 0]
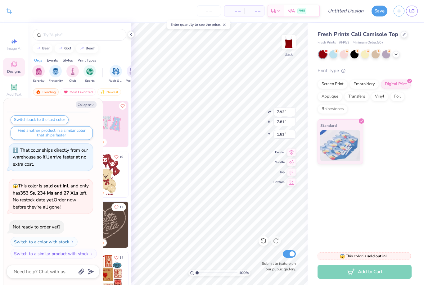
click at [398, 56] on div at bounding box center [396, 54] width 7 height 7
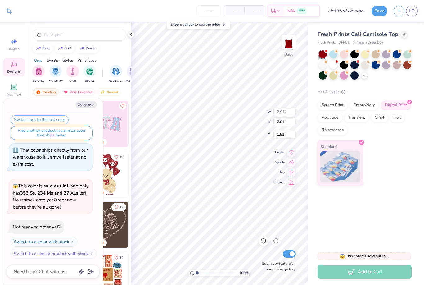
click at [387, 67] on div at bounding box center [387, 65] width 8 height 8
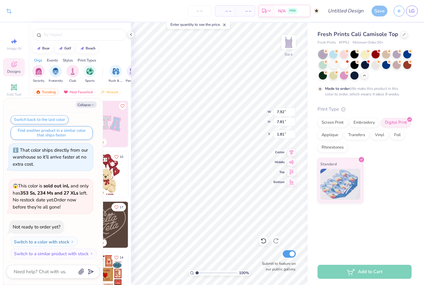
scroll to position [92, 0]
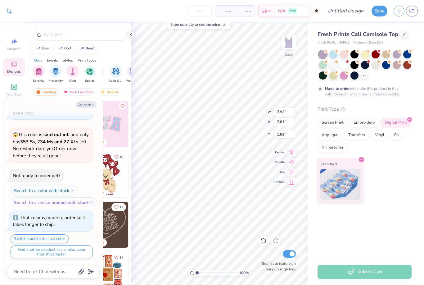
click at [356, 66] on div at bounding box center [355, 65] width 8 height 8
click at [346, 65] on div at bounding box center [344, 65] width 8 height 8
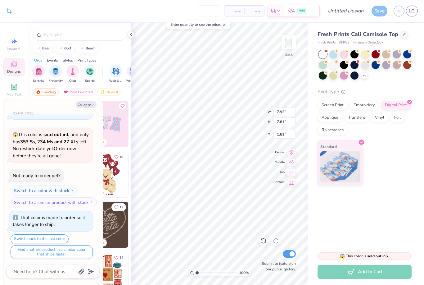
scroll to position [217, 0]
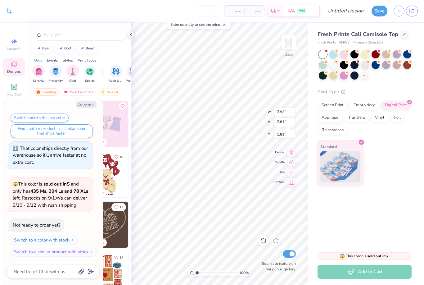
click at [335, 65] on div at bounding box center [334, 65] width 8 height 8
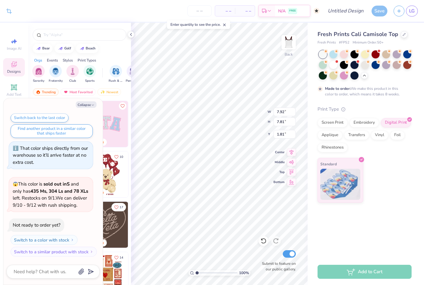
scroll to position [268, 0]
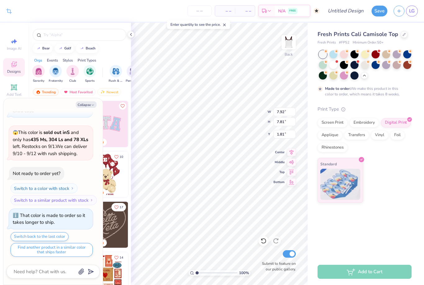
click at [345, 65] on div at bounding box center [344, 65] width 8 height 8
click at [354, 78] on div at bounding box center [355, 75] width 8 height 8
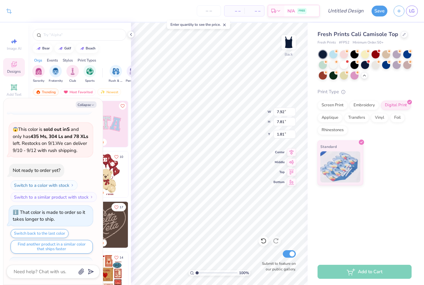
scroll to position [298, 0]
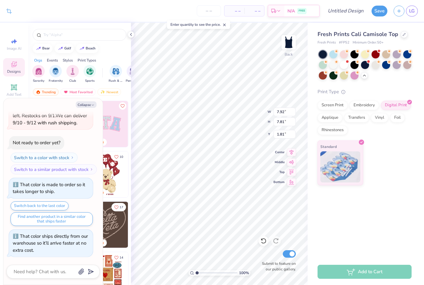
click at [409, 56] on div at bounding box center [408, 54] width 8 height 8
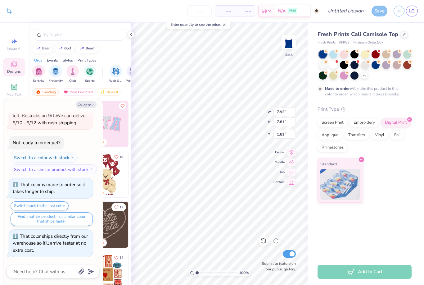
scroll to position [350, 0]
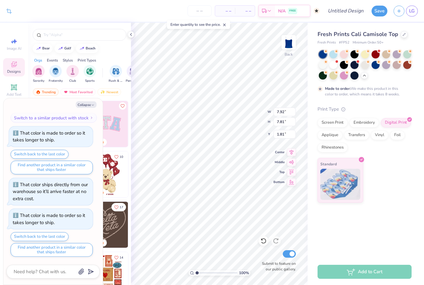
click at [375, 57] on div at bounding box center [376, 54] width 8 height 8
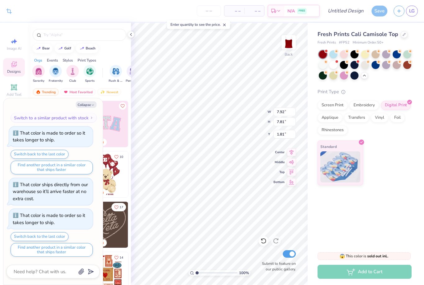
scroll to position [467, 0]
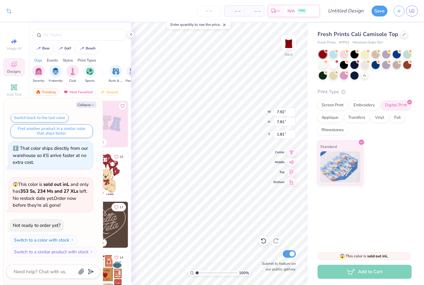
click at [408, 68] on div at bounding box center [408, 65] width 8 height 8
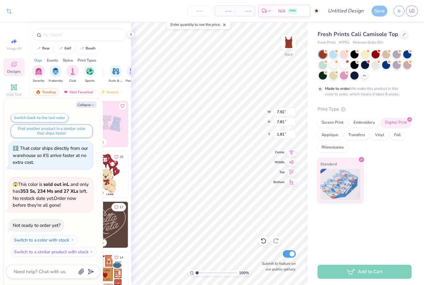
scroll to position [518, 0]
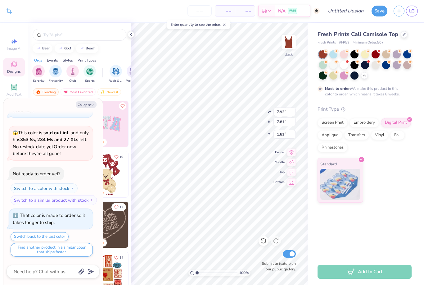
click at [353, 65] on div at bounding box center [355, 65] width 8 height 8
click at [345, 66] on div at bounding box center [344, 65] width 8 height 8
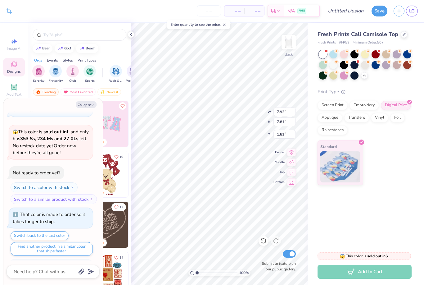
scroll to position [643, 0]
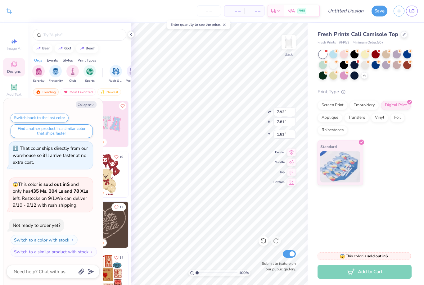
type textarea "x"
type input "3.94"
type input "3.88"
type textarea "x"
type input "2.22"
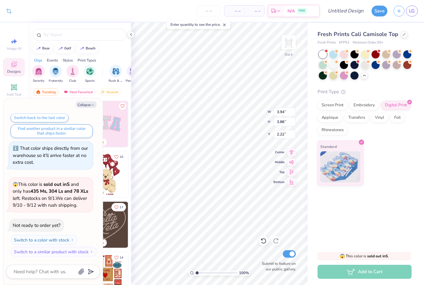
type textarea "x"
type input "7.42"
type input "7.31"
type textarea "x"
type input "1.81"
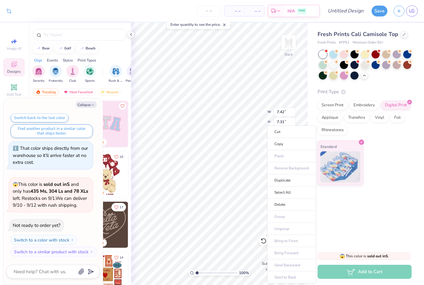
type textarea "x"
type input "7.47"
type input "7.36"
type textarea "x"
type input "2.25"
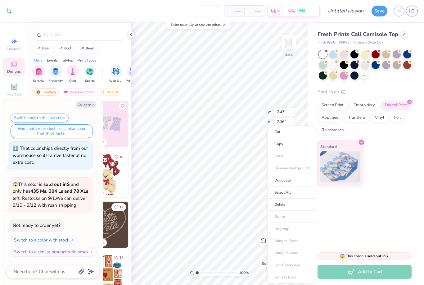
click at [382, 207] on div "Fresh Prints Cali Camisole Top Fresh Prints # FP52 Minimum Order: 50 + Print Ty…" at bounding box center [366, 134] width 117 height 223
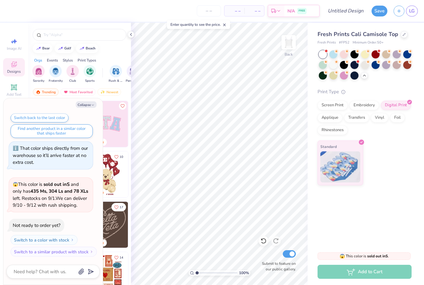
click at [344, 54] on div at bounding box center [344, 54] width 8 height 8
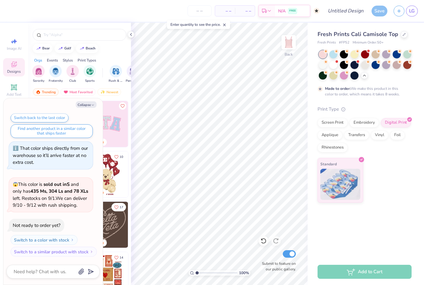
scroll to position [694, 0]
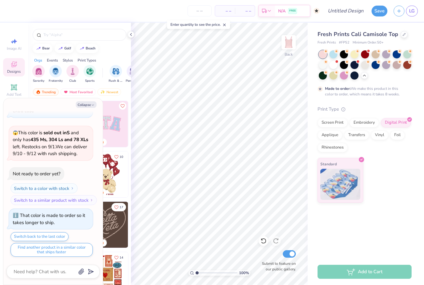
click at [324, 75] on div at bounding box center [323, 75] width 8 height 8
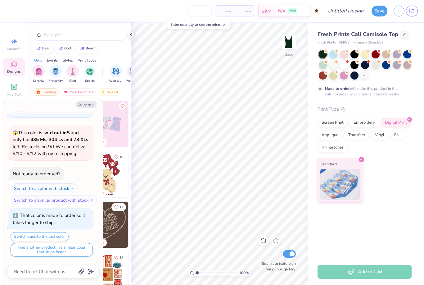
click at [404, 10] on button "button" at bounding box center [399, 11] width 11 height 11
click at [411, 12] on span "LG" at bounding box center [413, 10] width 6 height 7
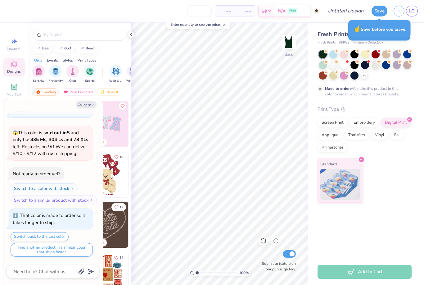
type textarea "x"
